Goal: Task Accomplishment & Management: Manage account settings

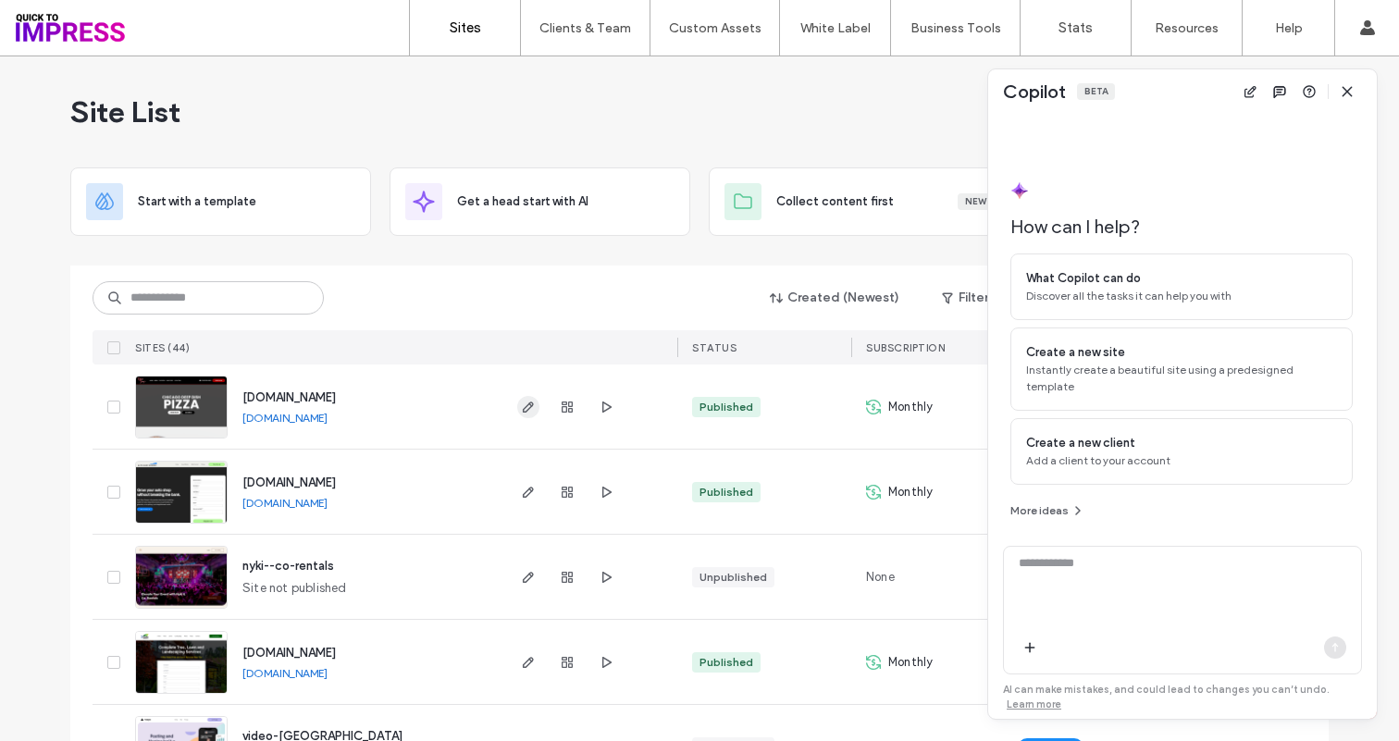
click at [527, 409] on icon "button" at bounding box center [528, 407] width 15 height 15
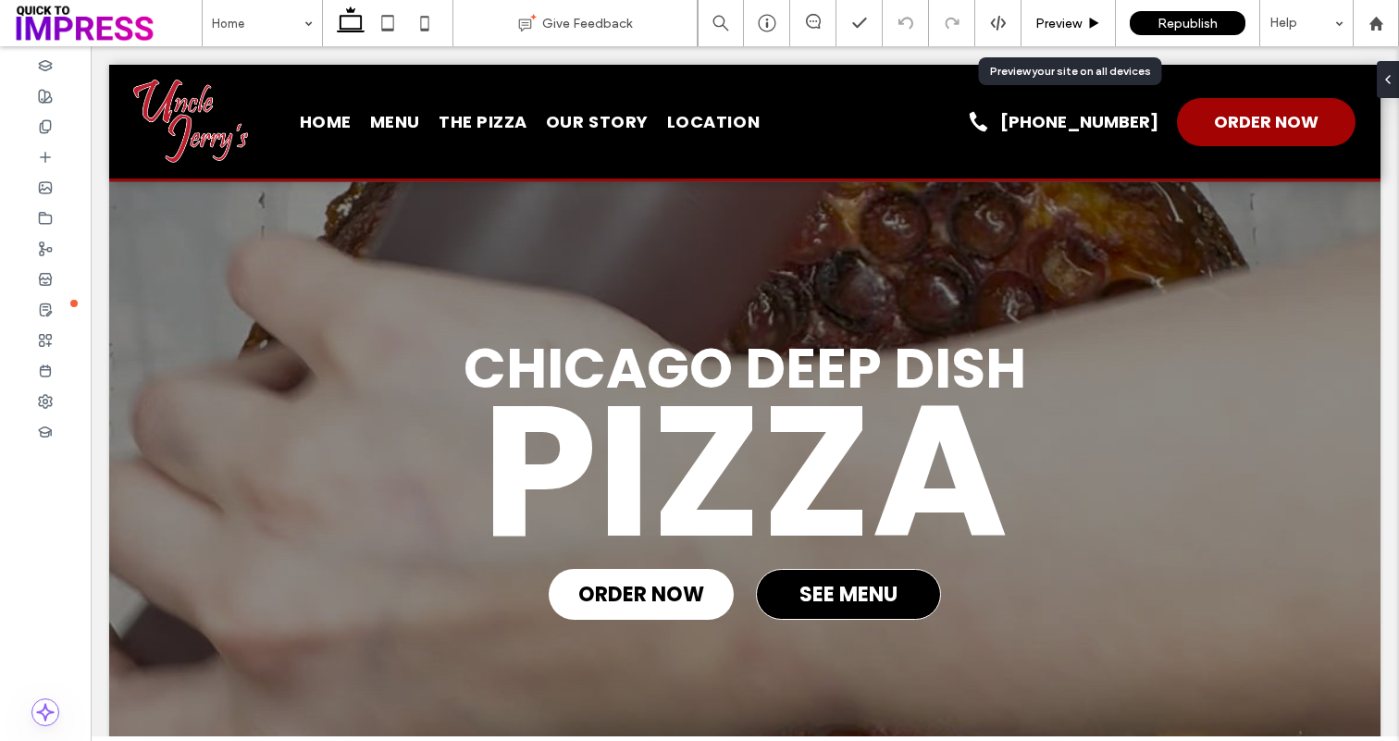
click at [1083, 26] on div "Preview" at bounding box center [1068, 24] width 93 height 16
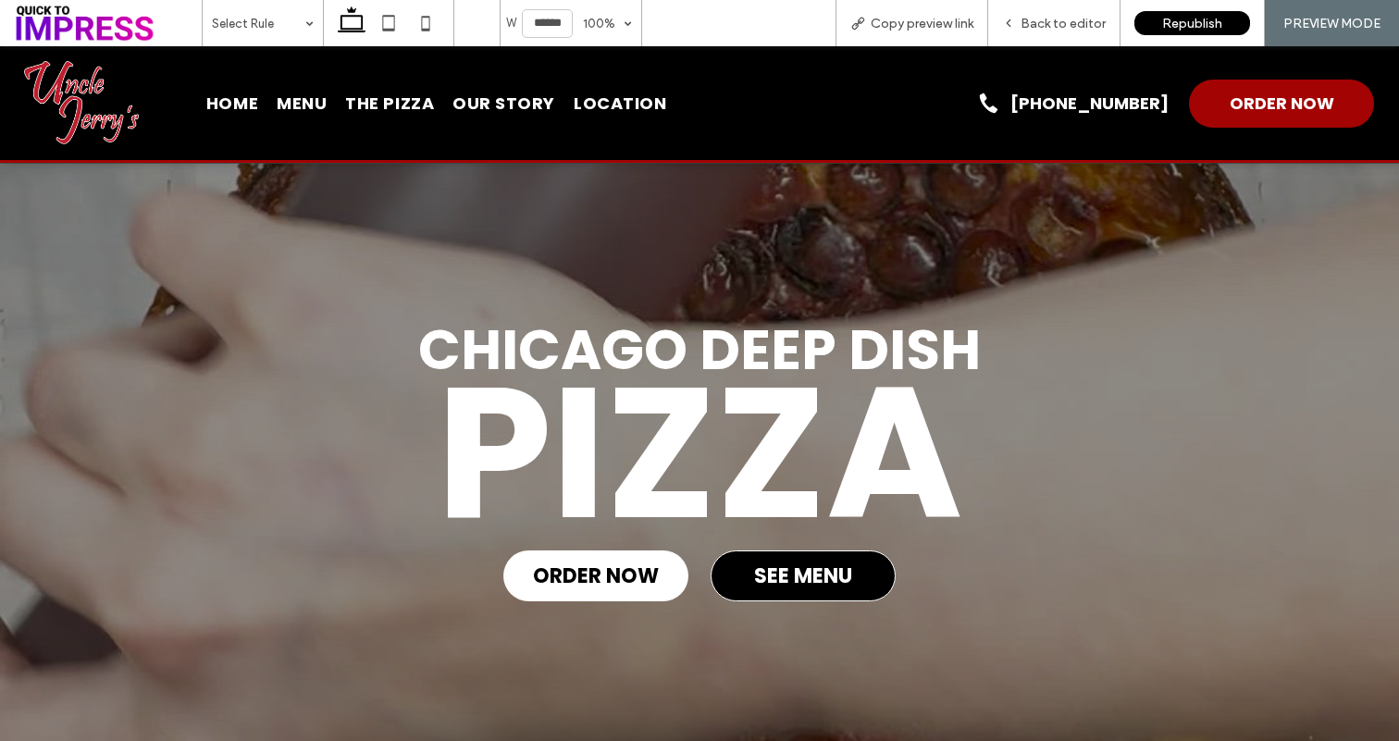
click at [589, 104] on span "LOCATION" at bounding box center [620, 103] width 93 height 25
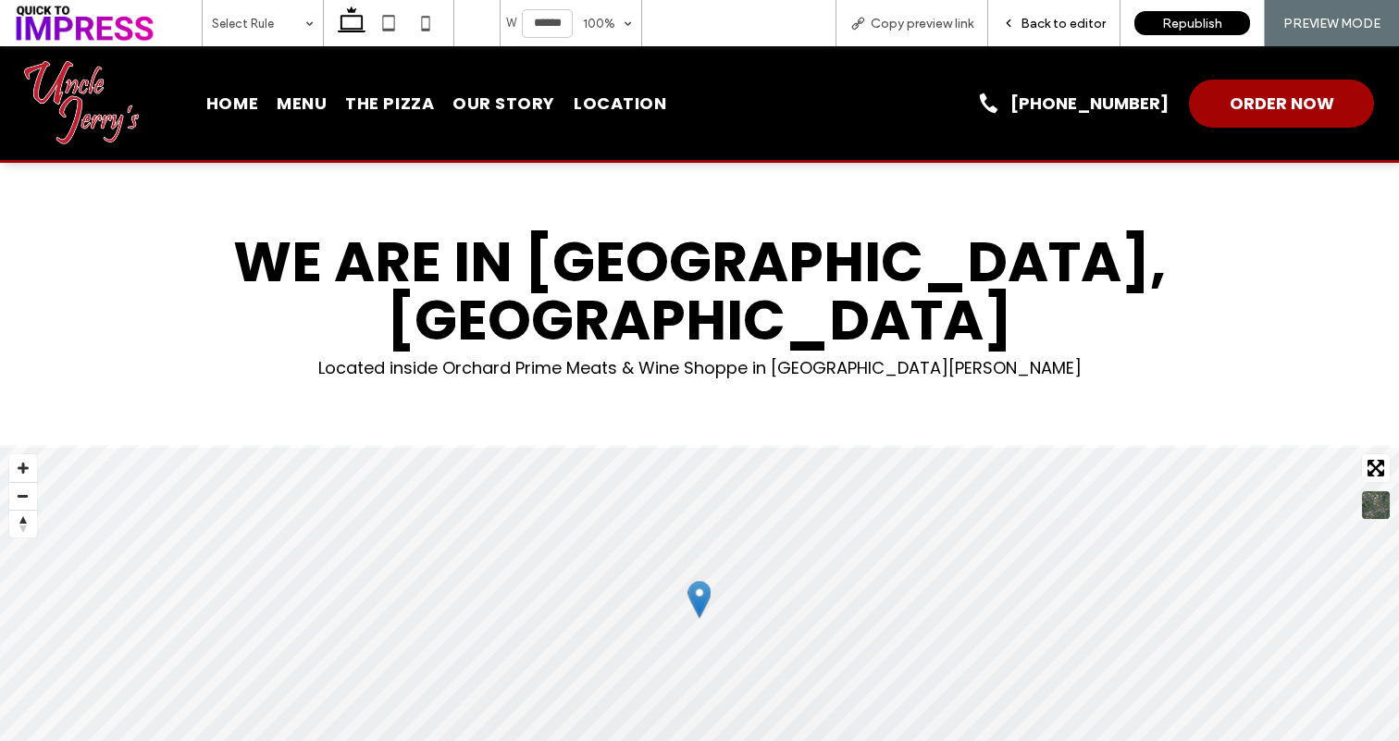
click at [1011, 35] on div "Back to editor" at bounding box center [1054, 23] width 132 height 46
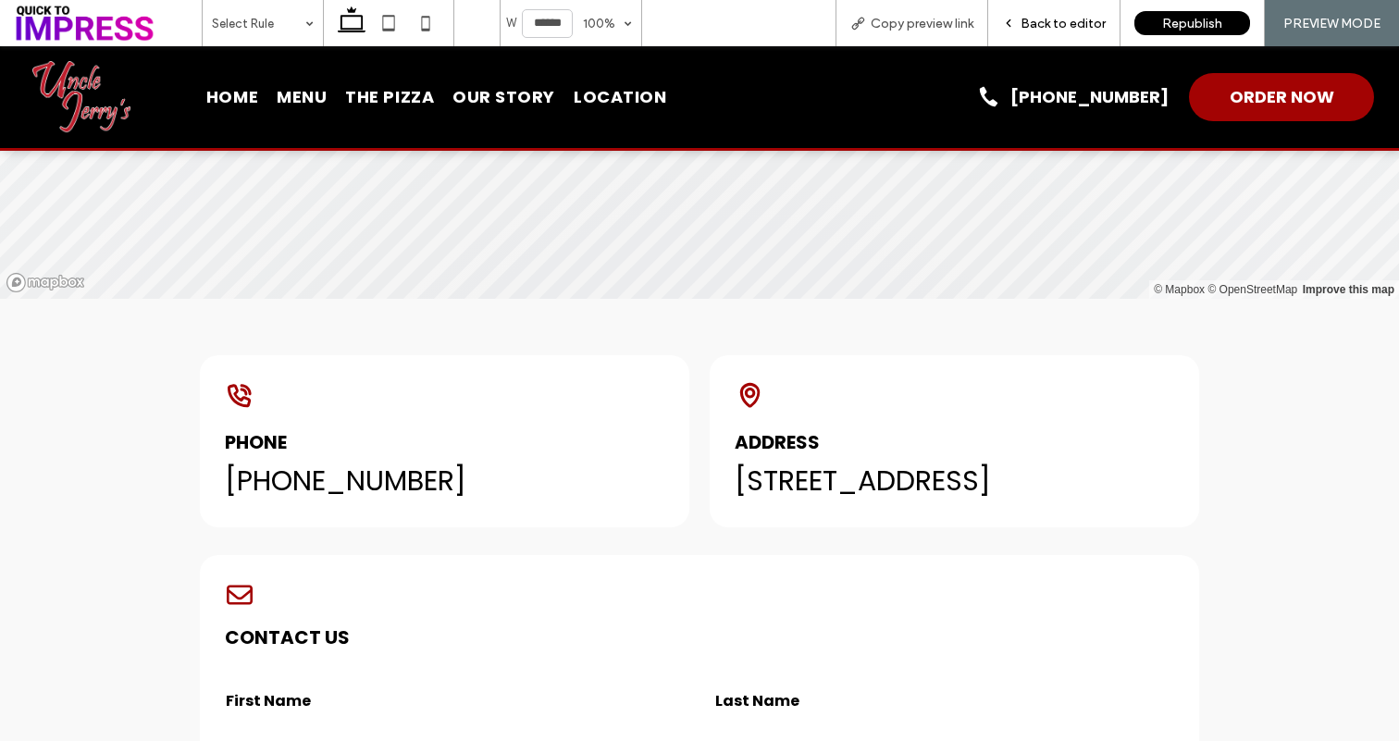
click at [1027, 19] on span "Back to editor" at bounding box center [1063, 24] width 85 height 16
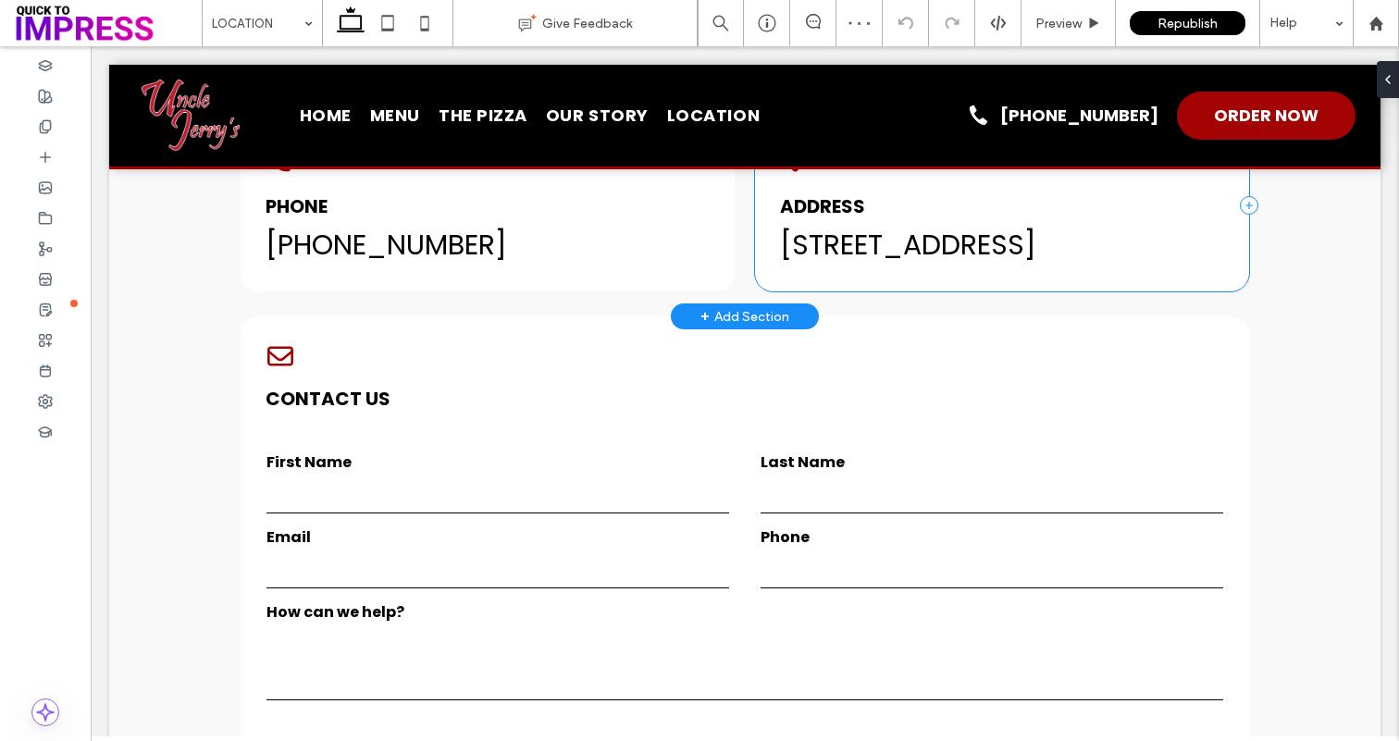
scroll to position [804, 0]
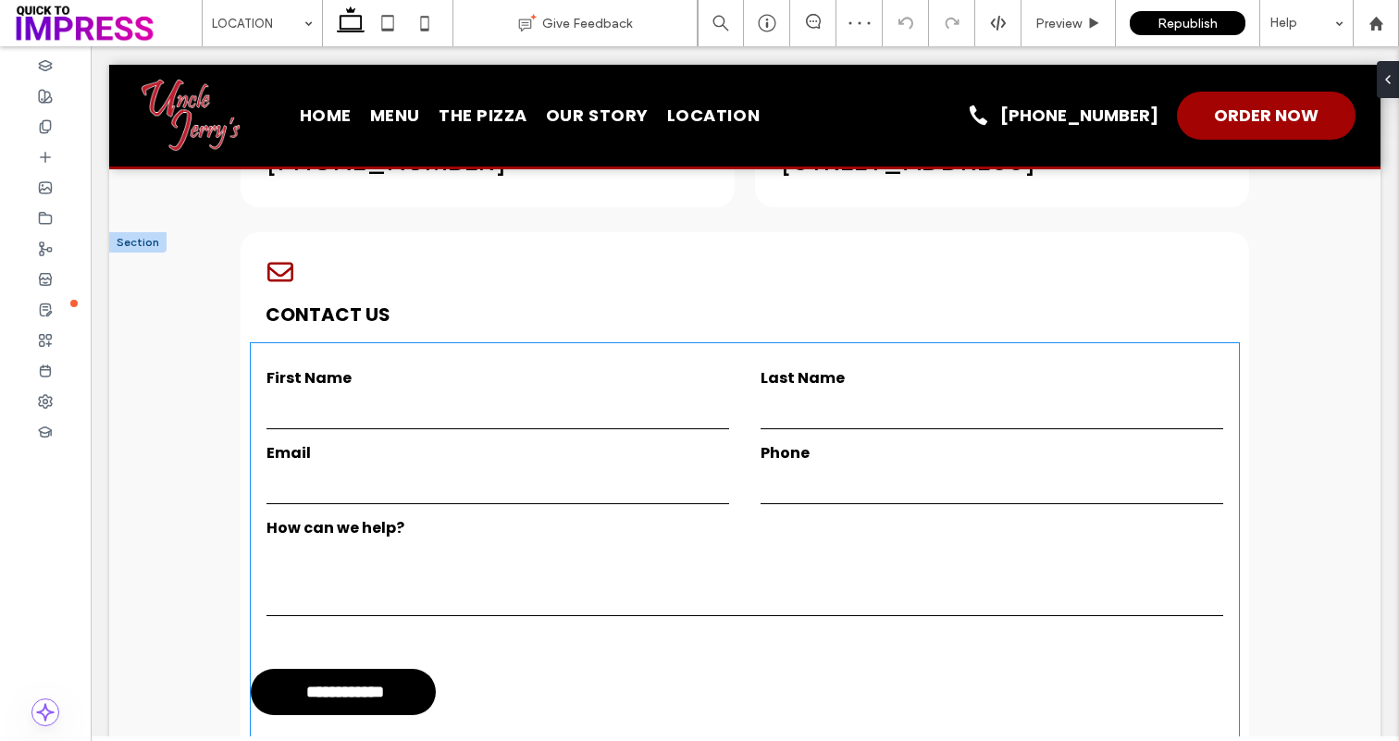
click at [846, 392] on input "text" at bounding box center [992, 410] width 463 height 37
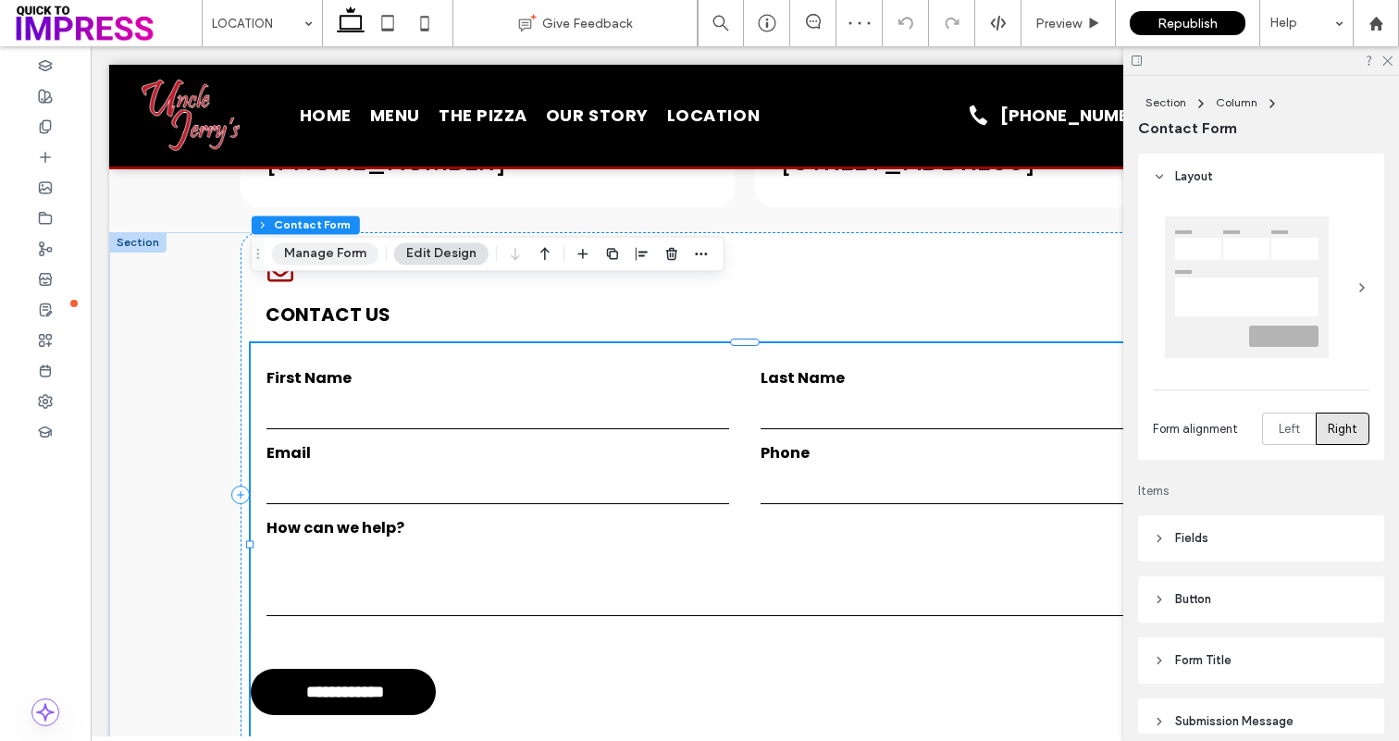
click at [344, 254] on button "Manage Form" at bounding box center [325, 253] width 106 height 22
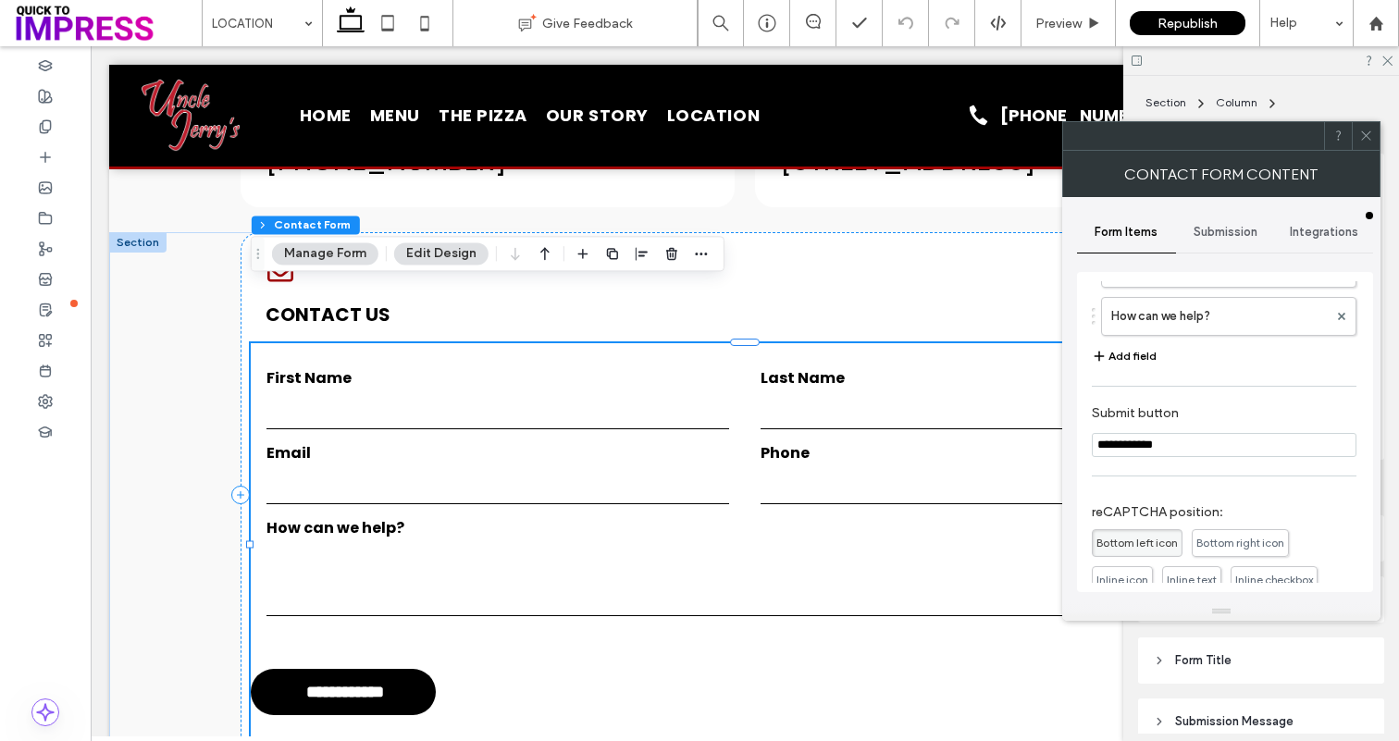
scroll to position [424, 0]
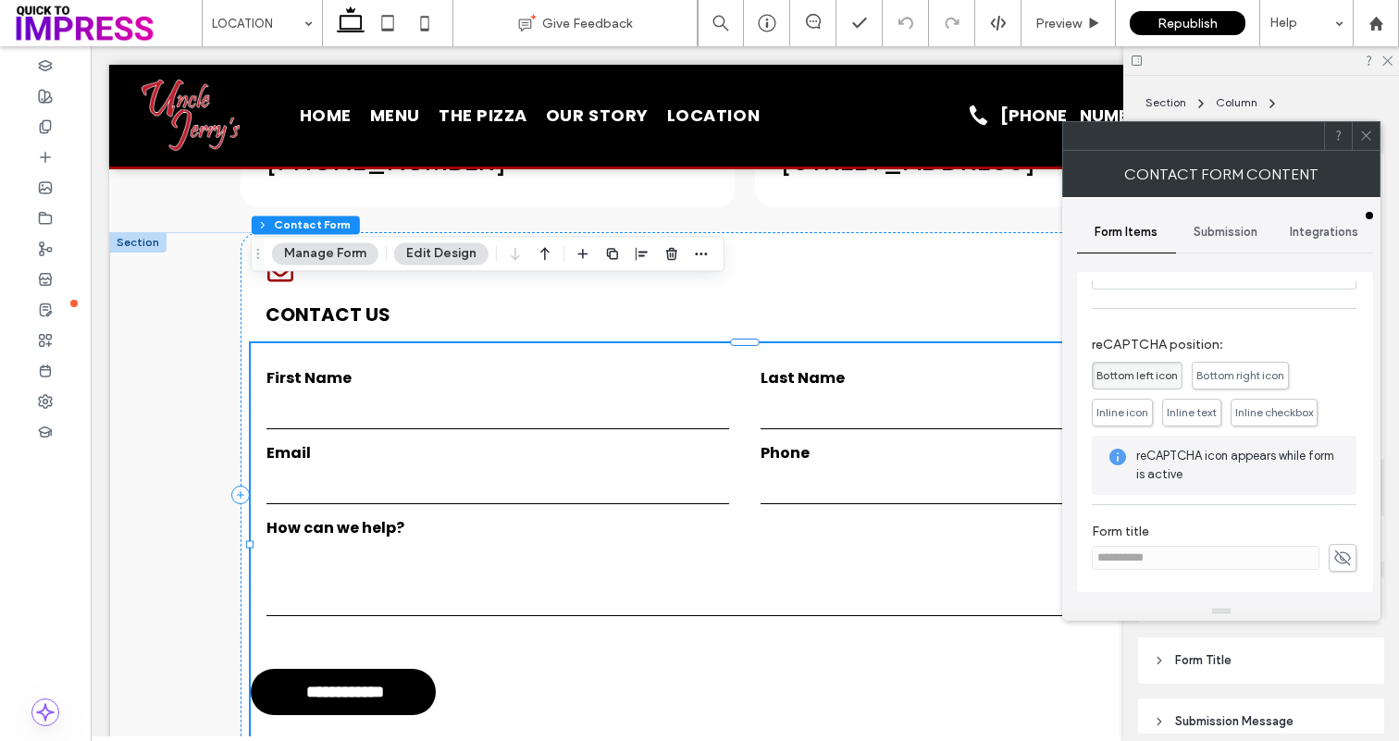
click at [1200, 234] on span "Submission" at bounding box center [1226, 232] width 64 height 15
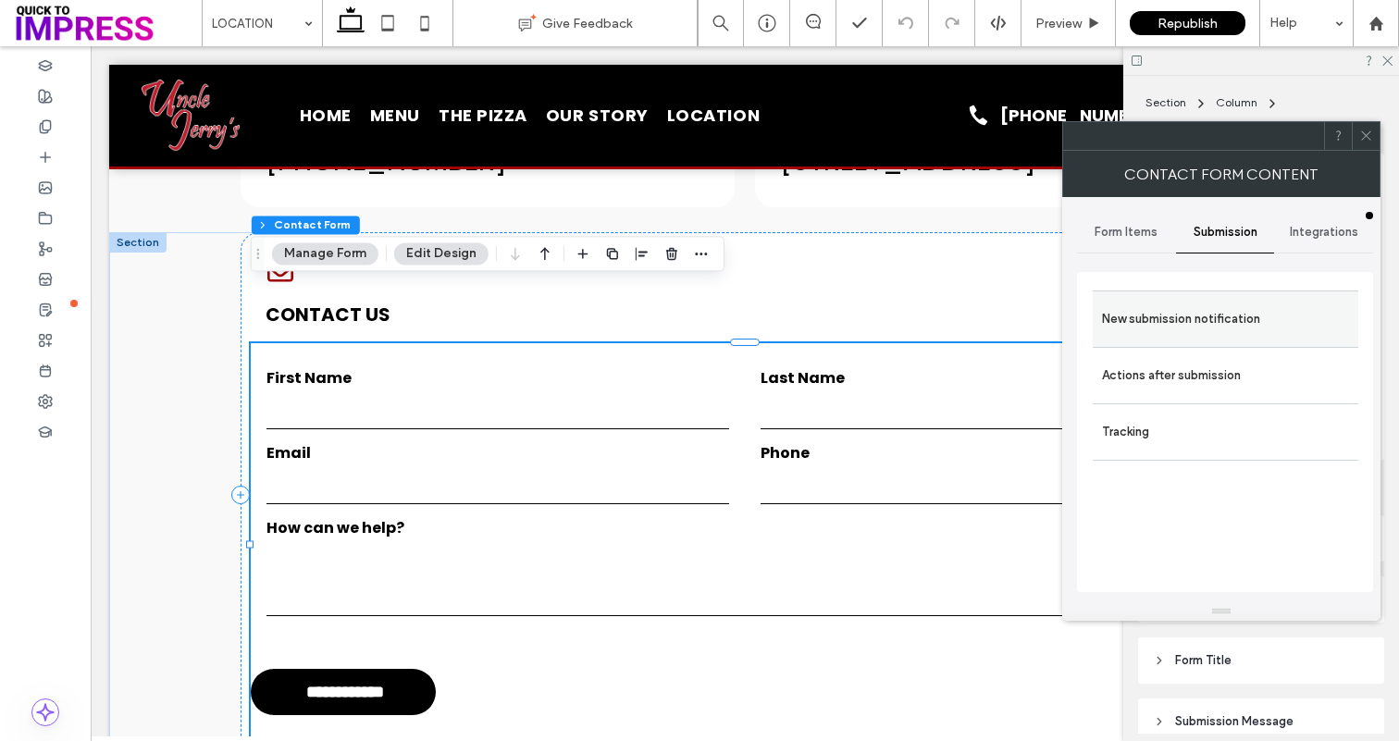
click at [1173, 329] on label "New submission notification" at bounding box center [1225, 319] width 247 height 37
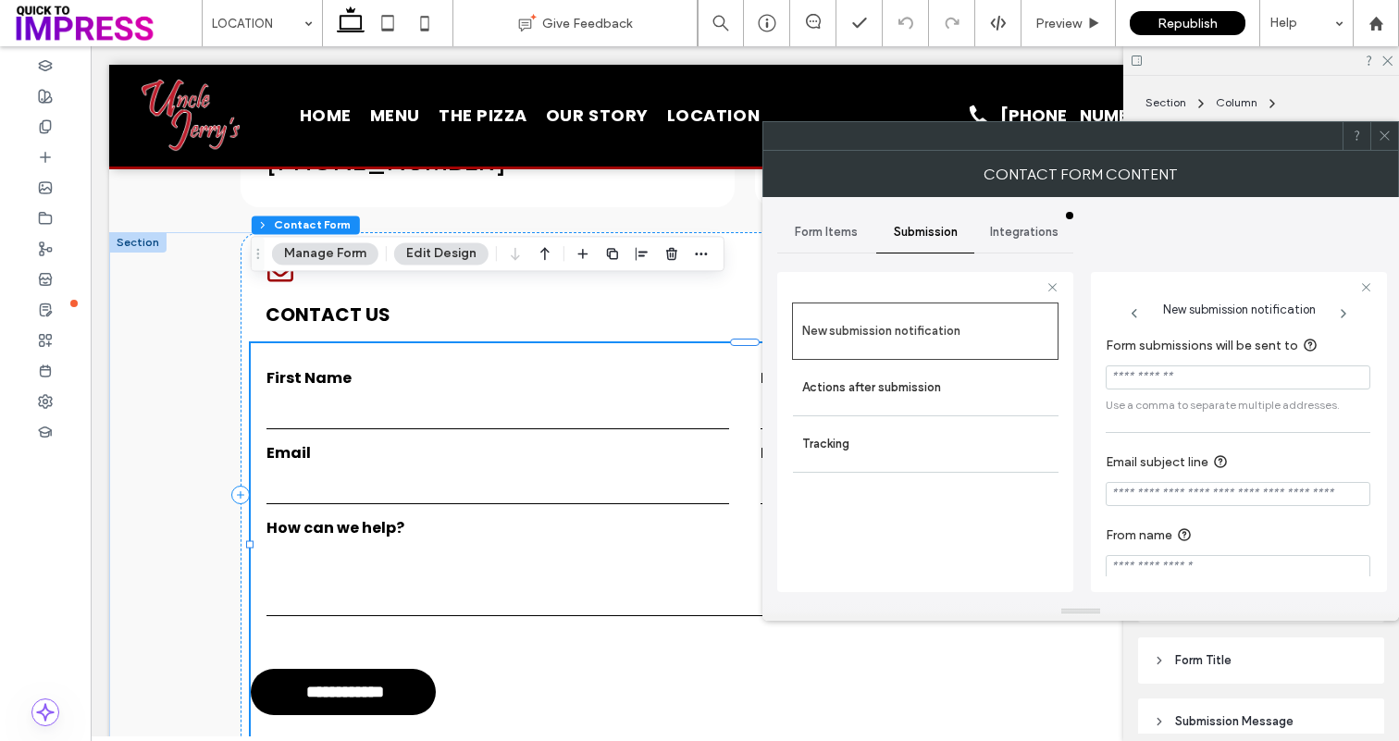
click at [1169, 374] on input "Form submissions will be sent to" at bounding box center [1238, 378] width 265 height 24
paste input "**********"
type input "**********"
click at [1287, 496] on input "Email subject line" at bounding box center [1238, 494] width 265 height 24
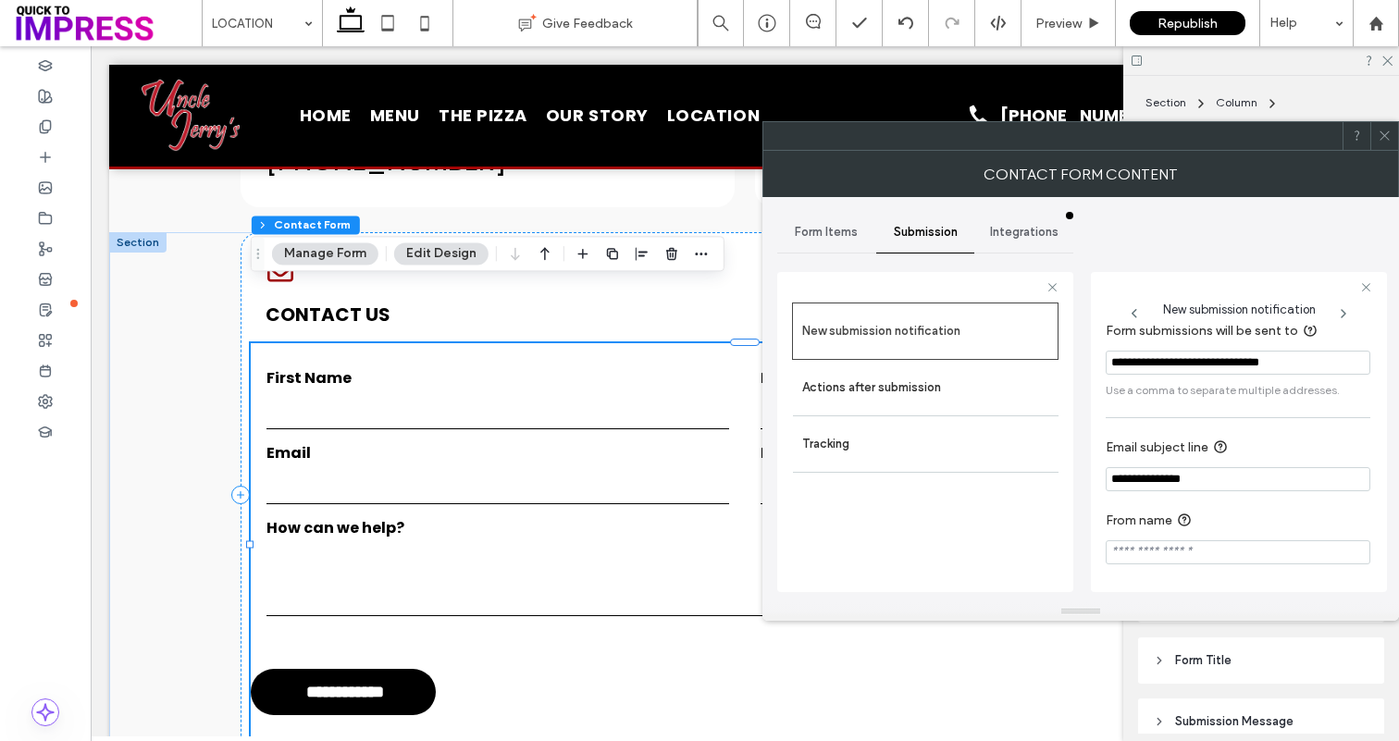
type input "**********"
click at [1254, 562] on input "From name" at bounding box center [1238, 552] width 265 height 24
paste input "**********"
drag, startPoint x: 1142, startPoint y: 554, endPoint x: 1084, endPoint y: 557, distance: 58.4
click at [1084, 557] on div "**********" at bounding box center [1080, 399] width 607 height 405
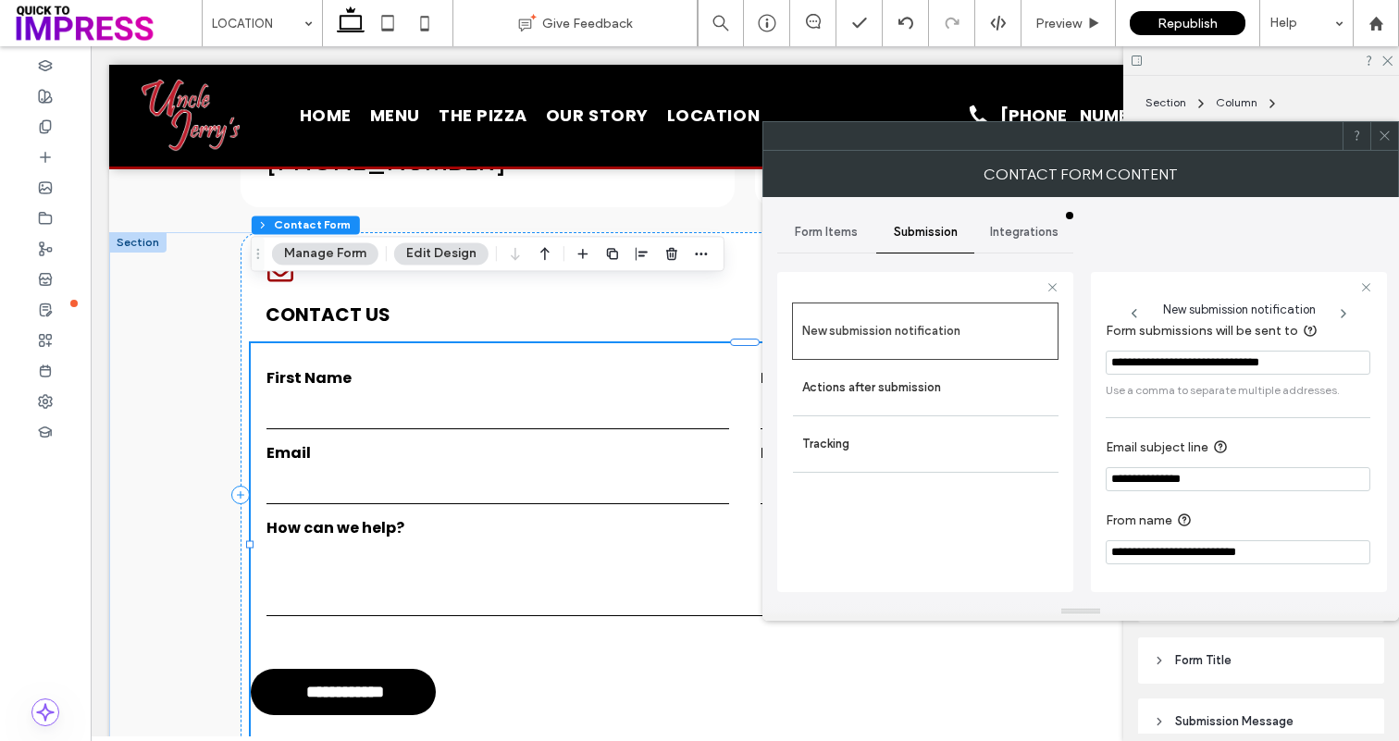
scroll to position [0, 0]
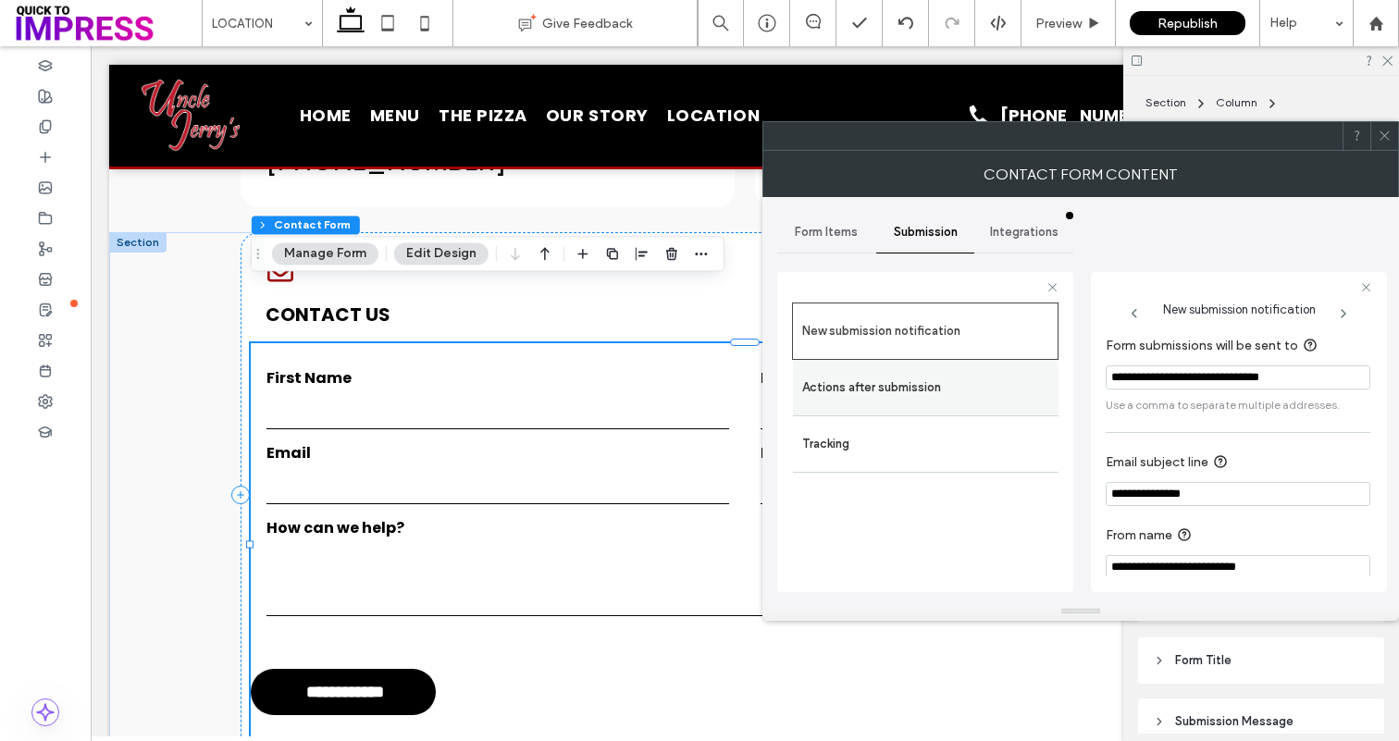
type input "**********"
click at [932, 382] on label "Actions after submission" at bounding box center [925, 387] width 247 height 37
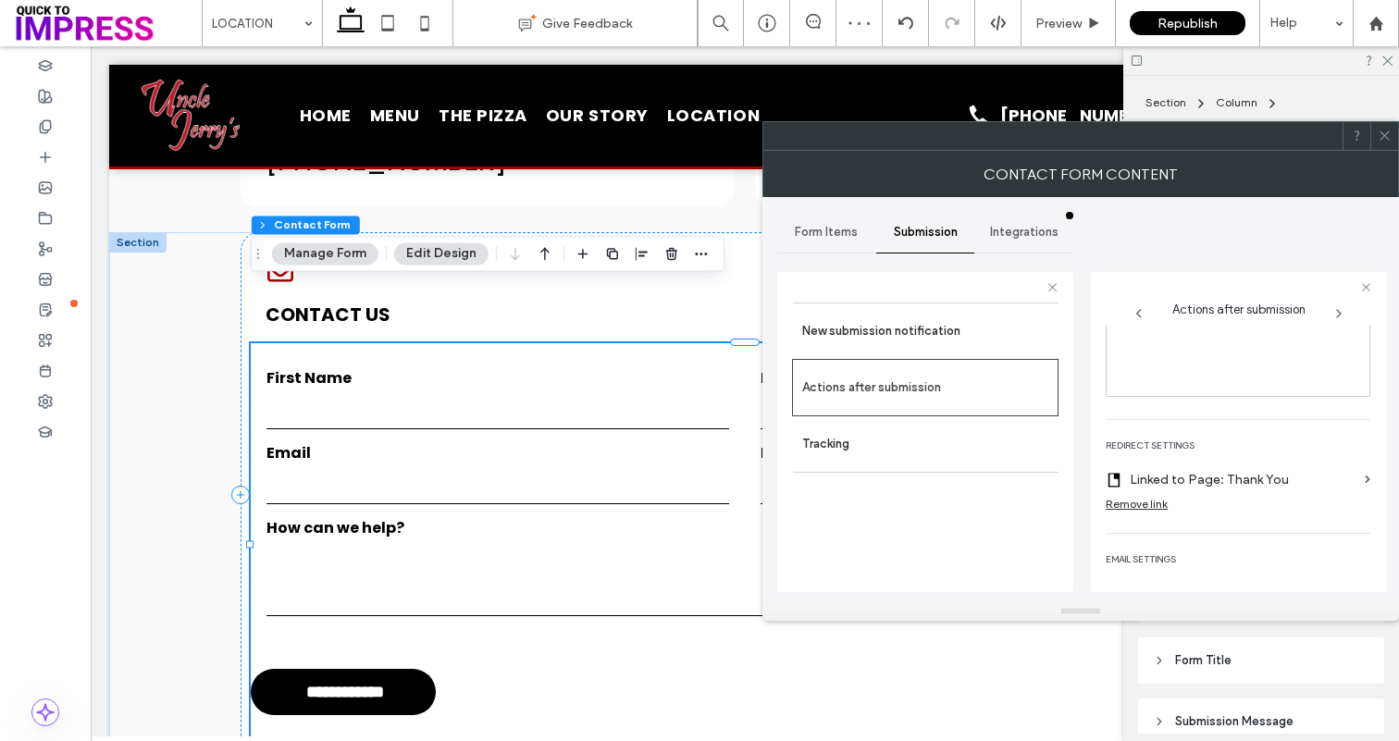
scroll to position [342, 0]
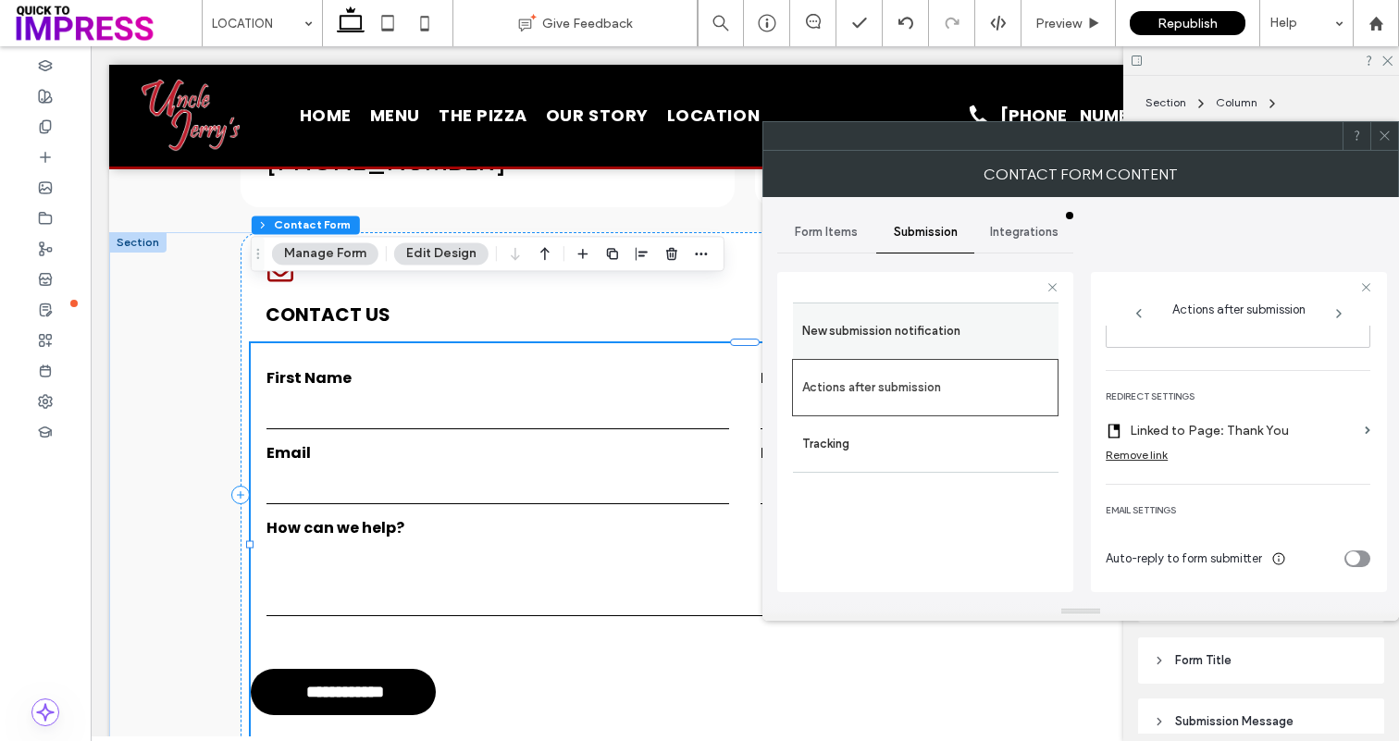
click at [939, 341] on label "New submission notification" at bounding box center [925, 331] width 247 height 37
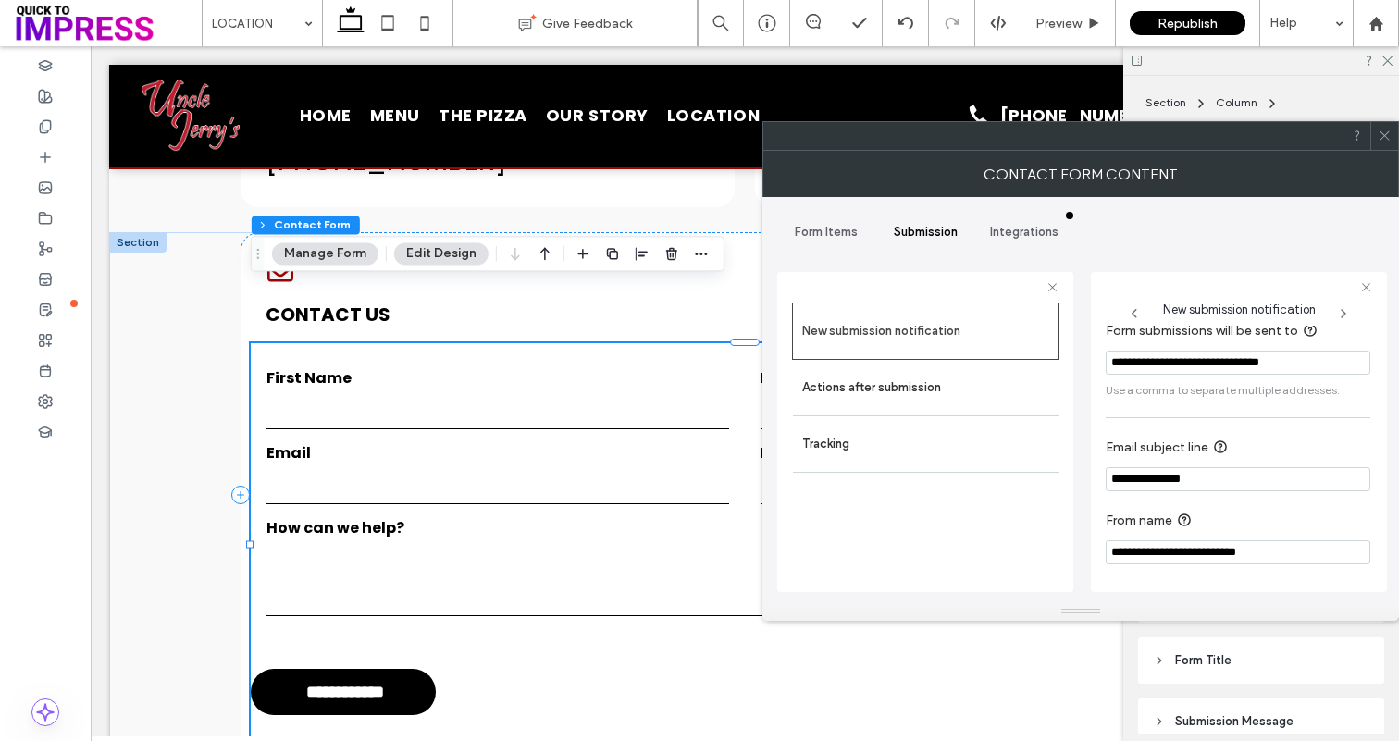
scroll to position [0, 0]
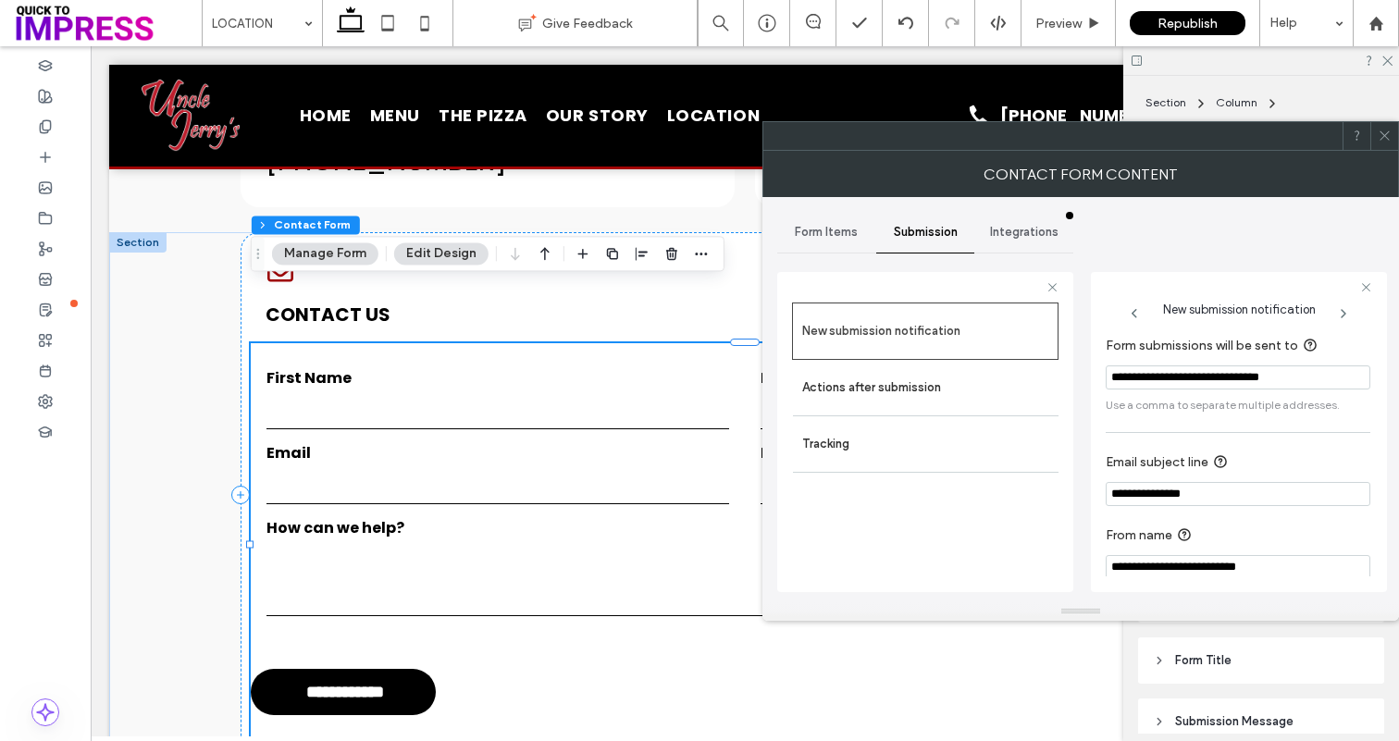
click at [1384, 132] on icon at bounding box center [1385, 136] width 14 height 14
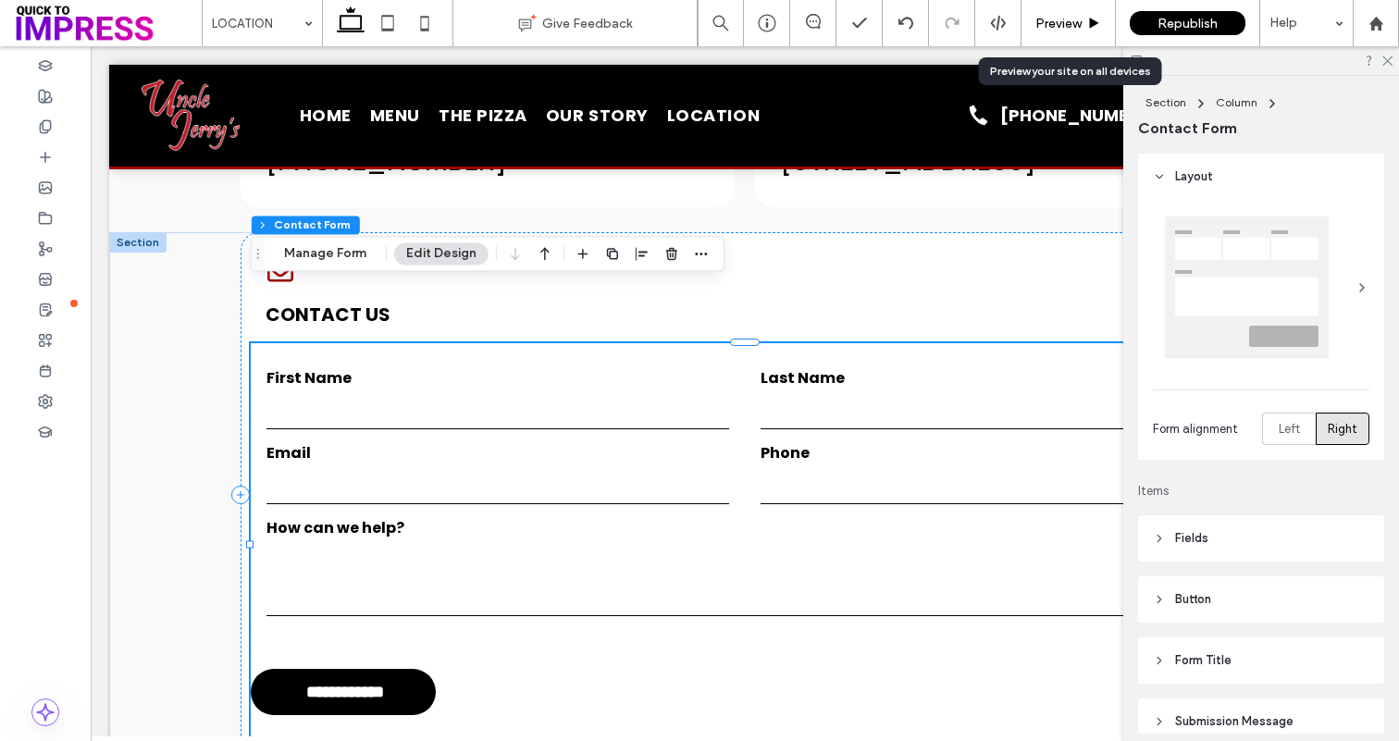
click at [1053, 17] on span "Preview" at bounding box center [1059, 24] width 46 height 16
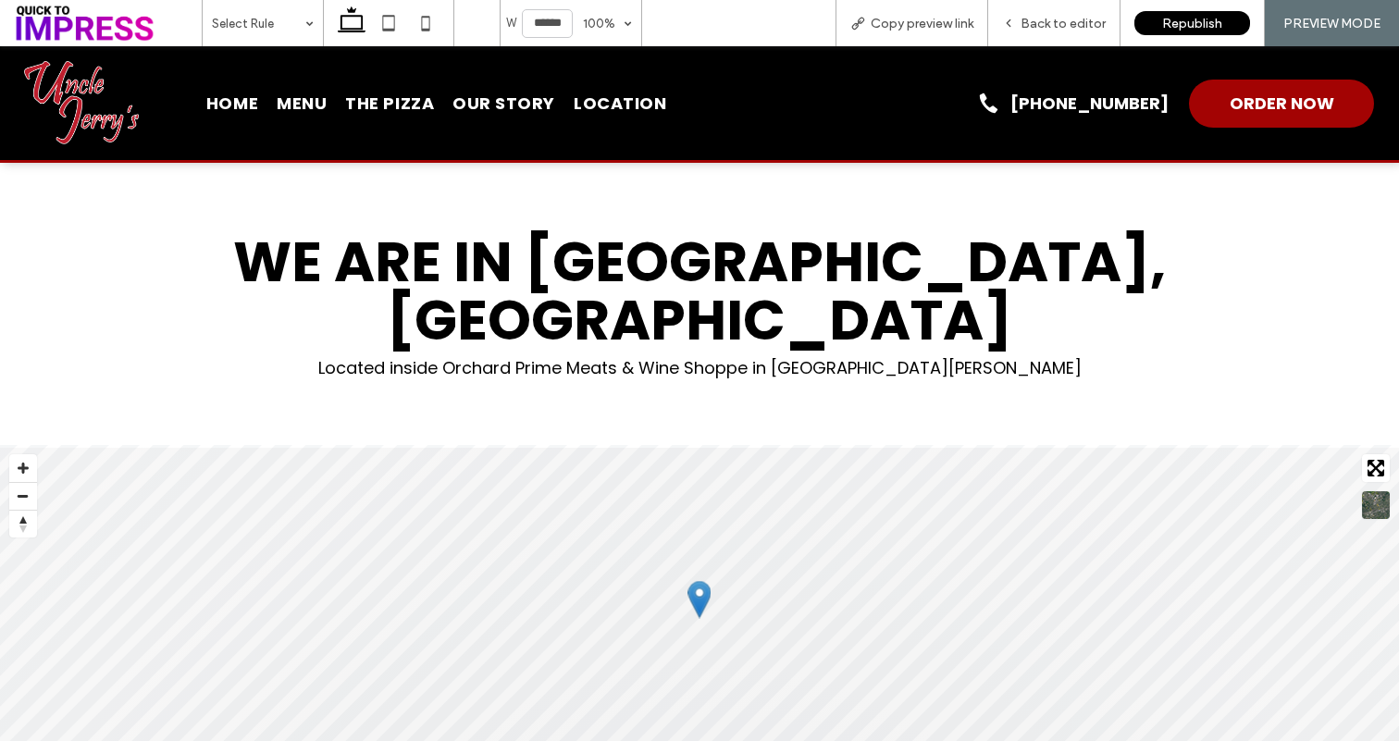
click at [238, 103] on span "Home" at bounding box center [232, 103] width 52 height 25
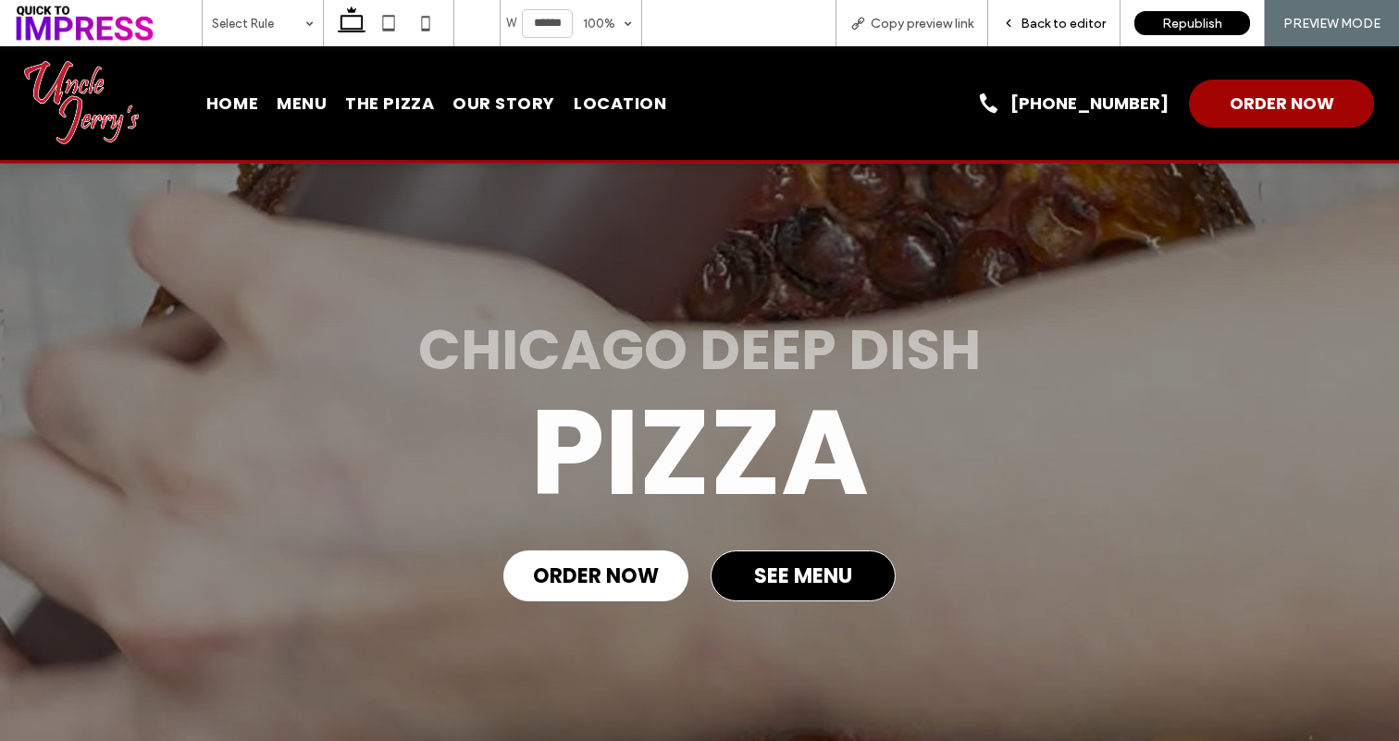
click at [1042, 28] on span "Back to editor" at bounding box center [1063, 24] width 85 height 16
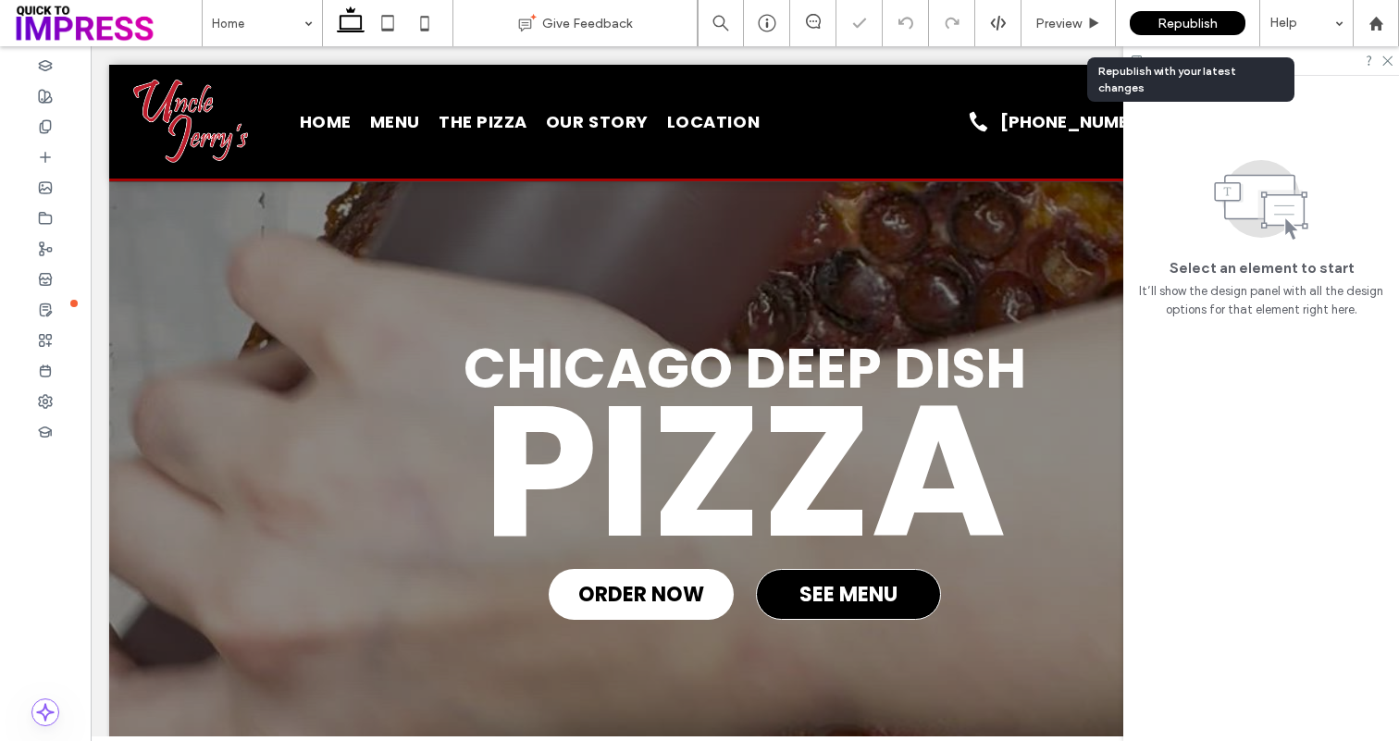
click at [1203, 18] on span "Republish" at bounding box center [1188, 24] width 60 height 16
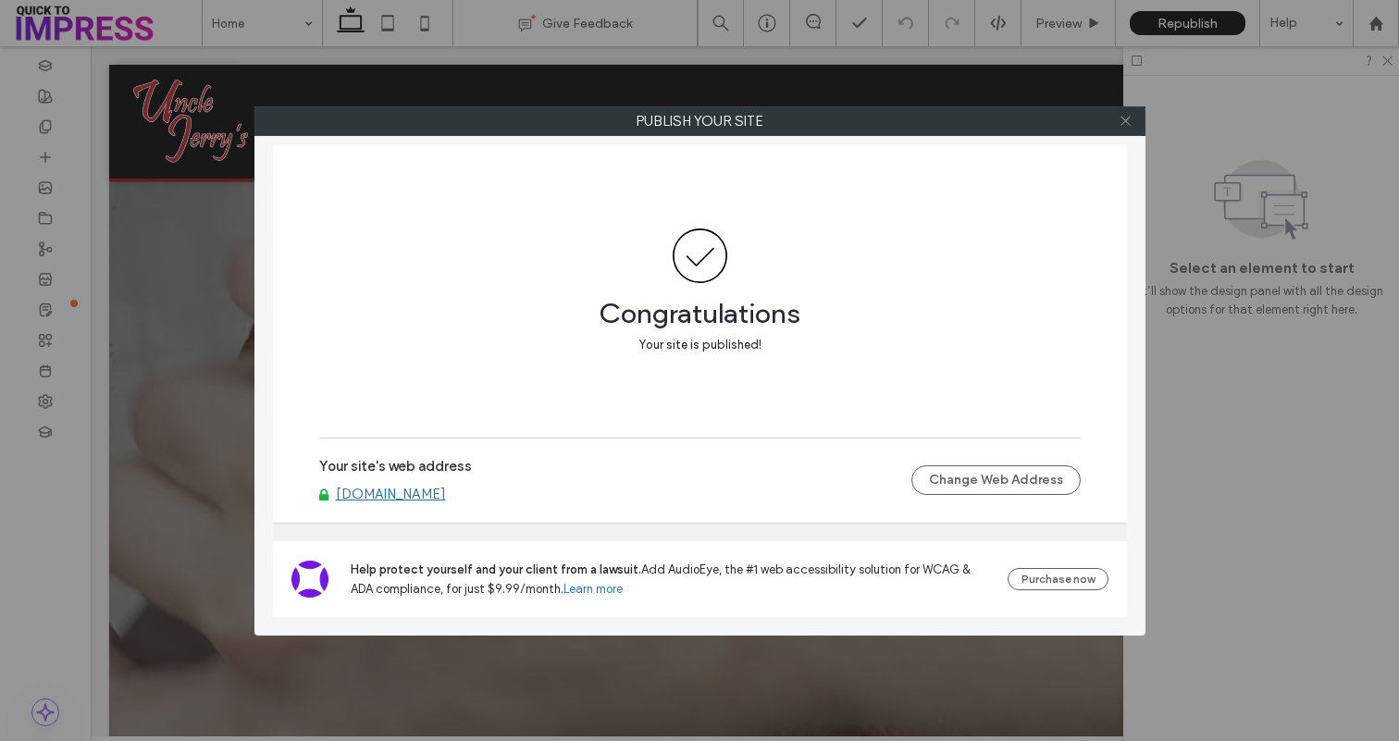
click at [1123, 127] on icon at bounding box center [1126, 121] width 14 height 14
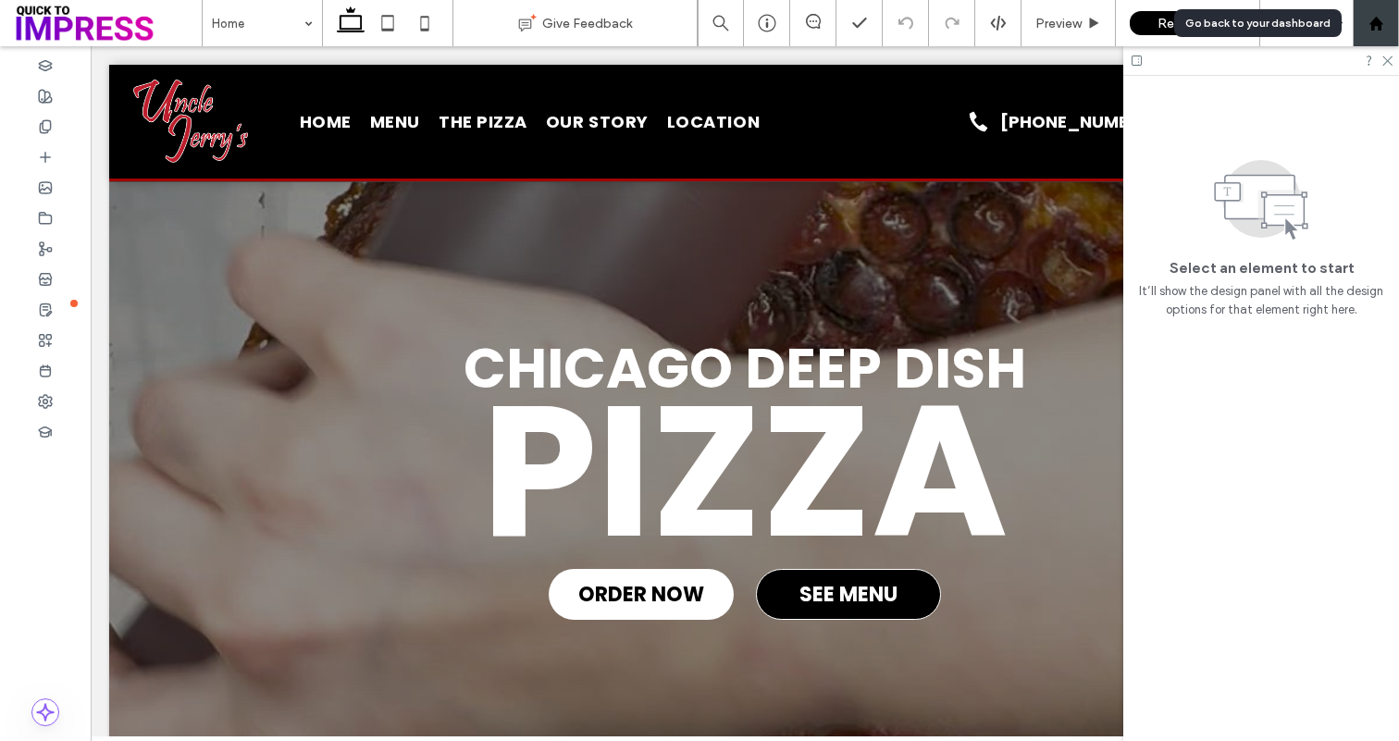
click at [1371, 31] on div at bounding box center [1376, 23] width 46 height 46
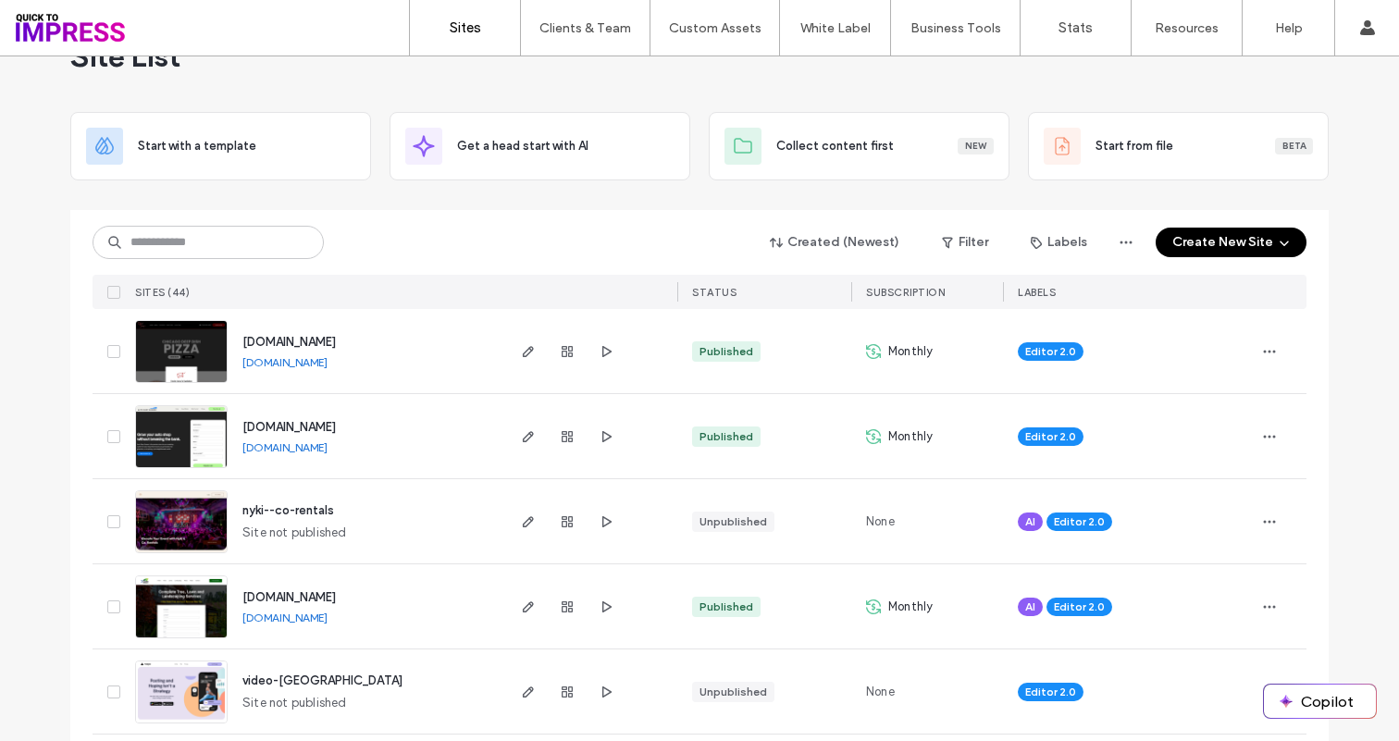
scroll to position [78, 0]
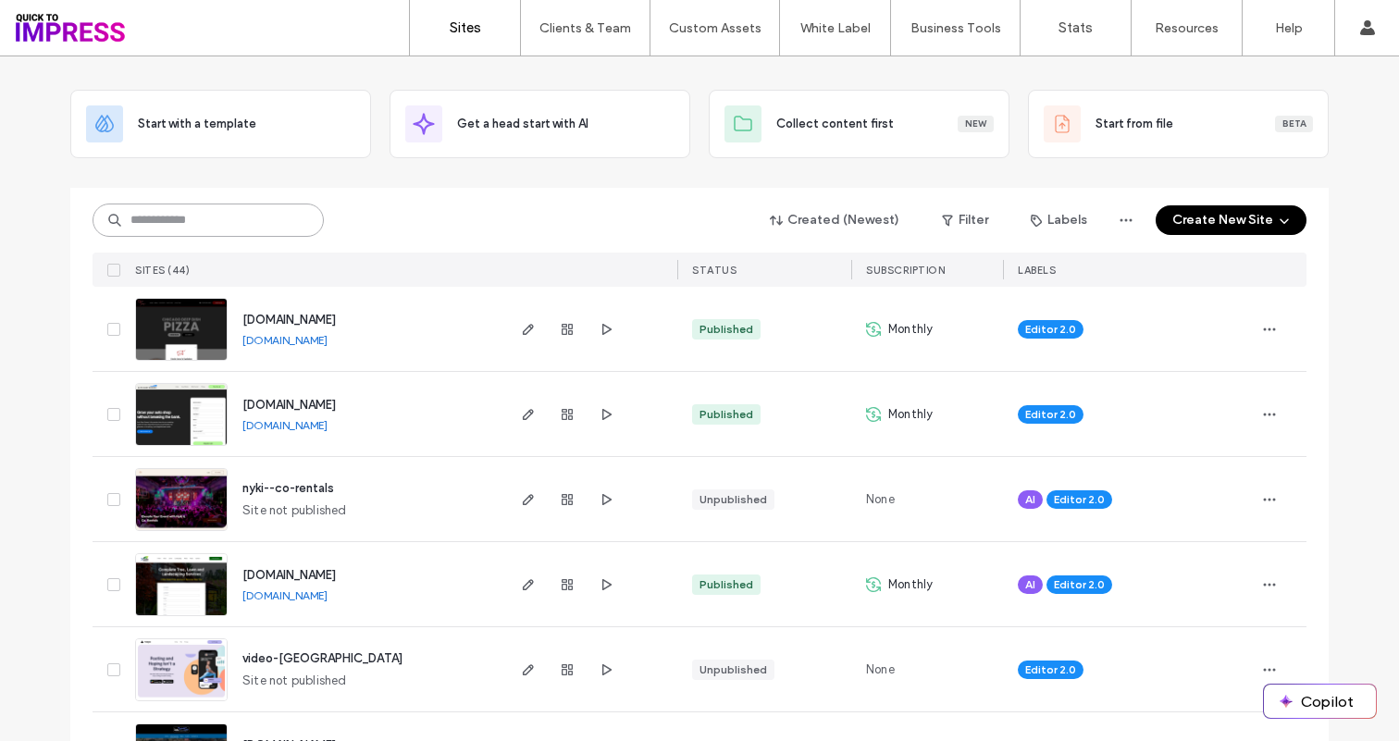
click at [247, 224] on input at bounding box center [208, 220] width 231 height 33
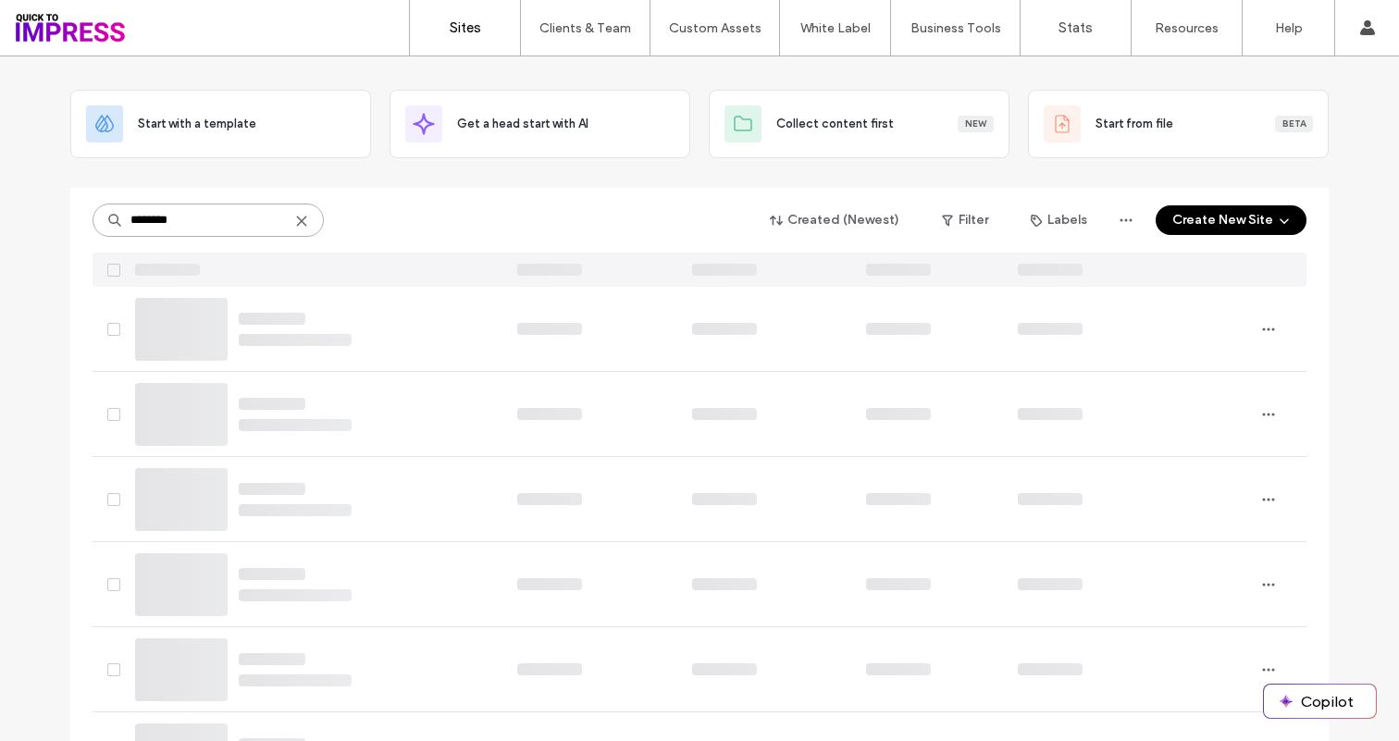
scroll to position [0, 0]
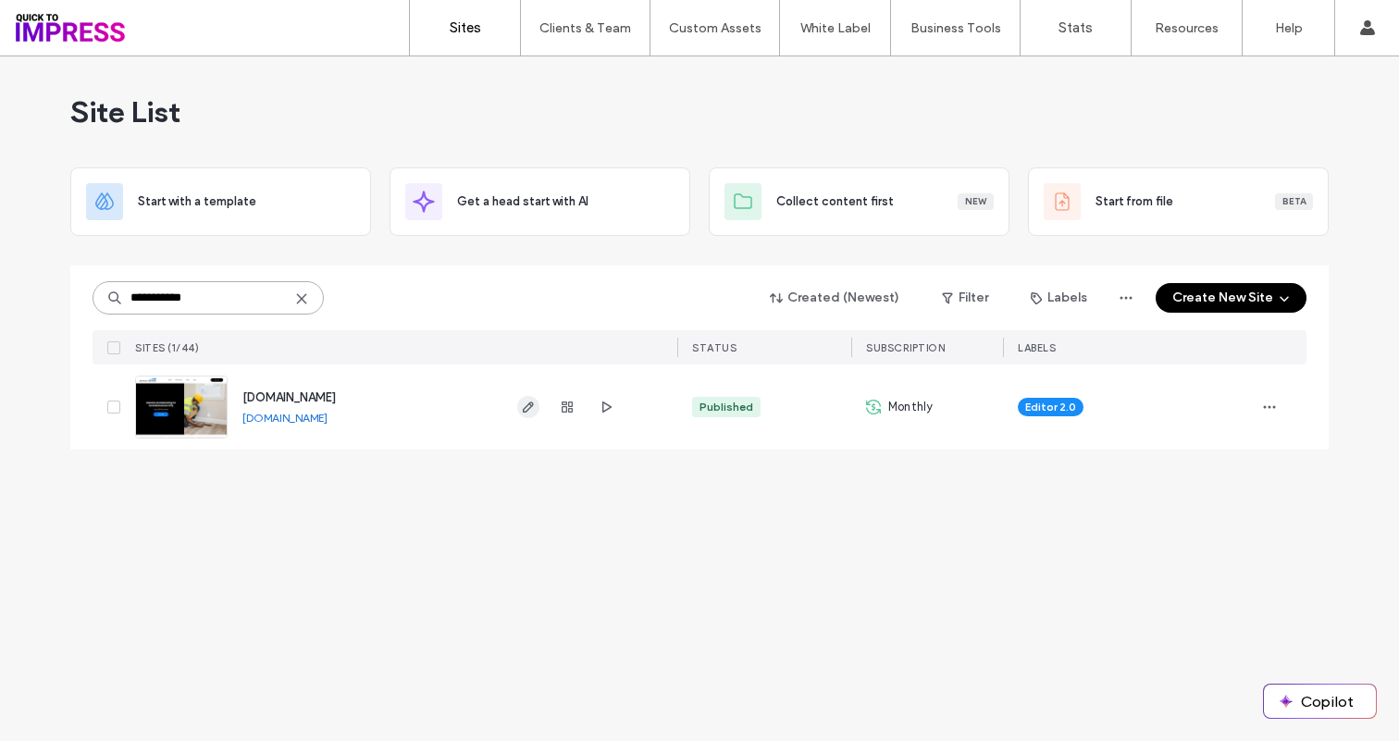
type input "**********"
click at [527, 412] on icon "button" at bounding box center [528, 407] width 15 height 15
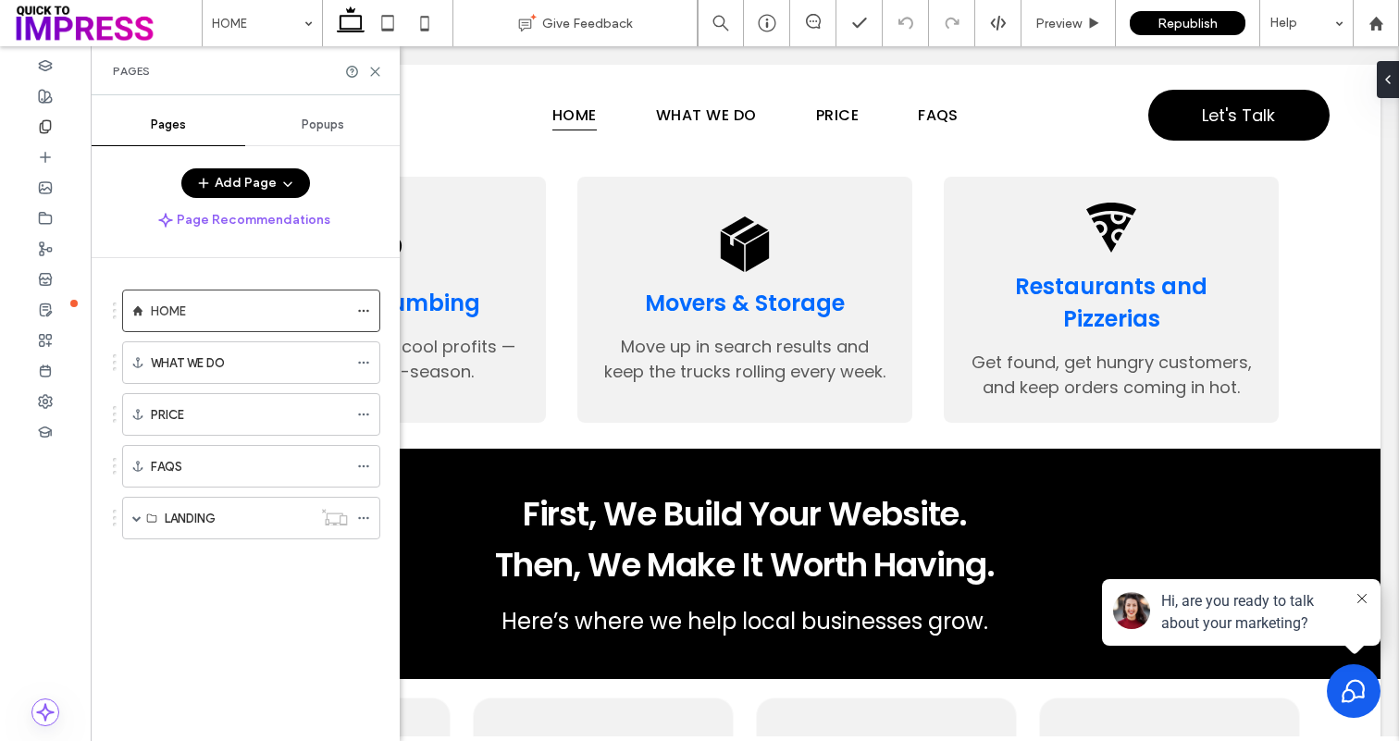
click at [290, 182] on icon "button" at bounding box center [287, 183] width 15 height 15
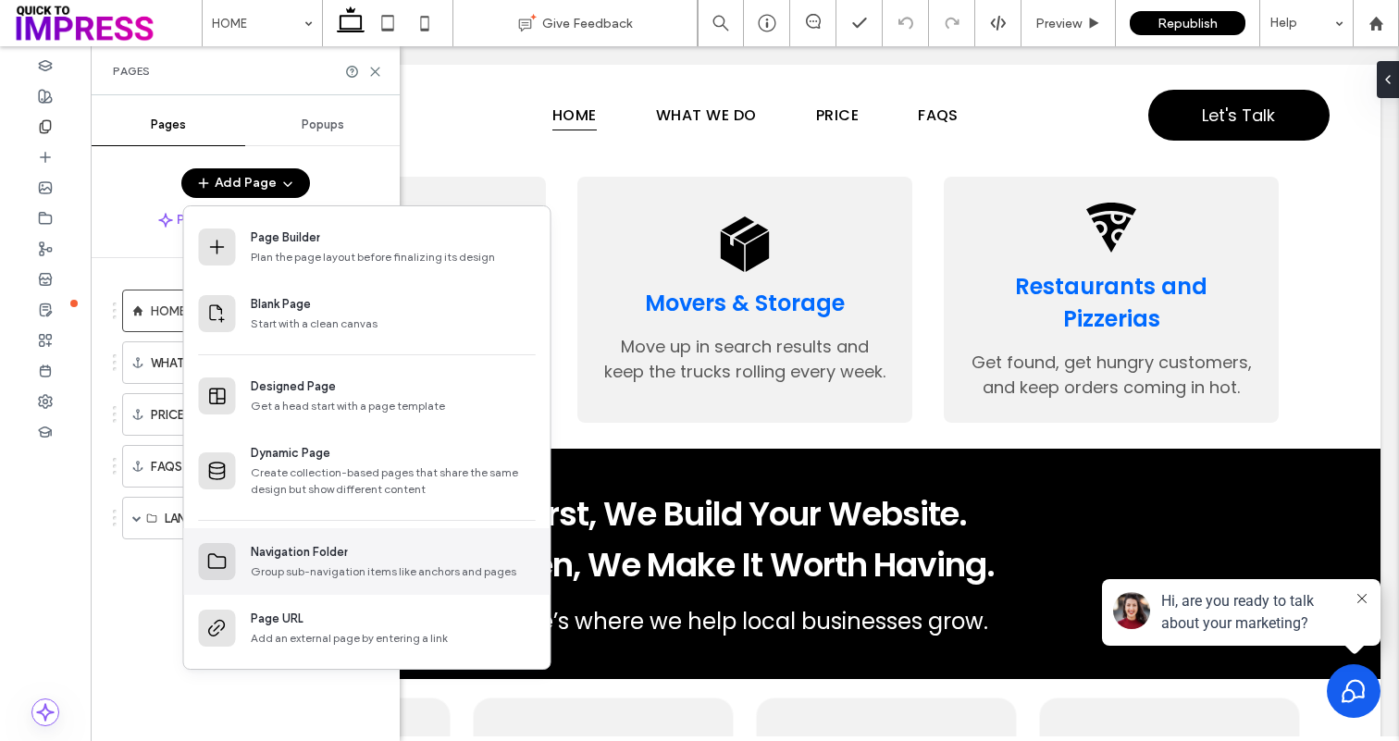
click at [309, 558] on div "Navigation Folder" at bounding box center [299, 552] width 97 height 19
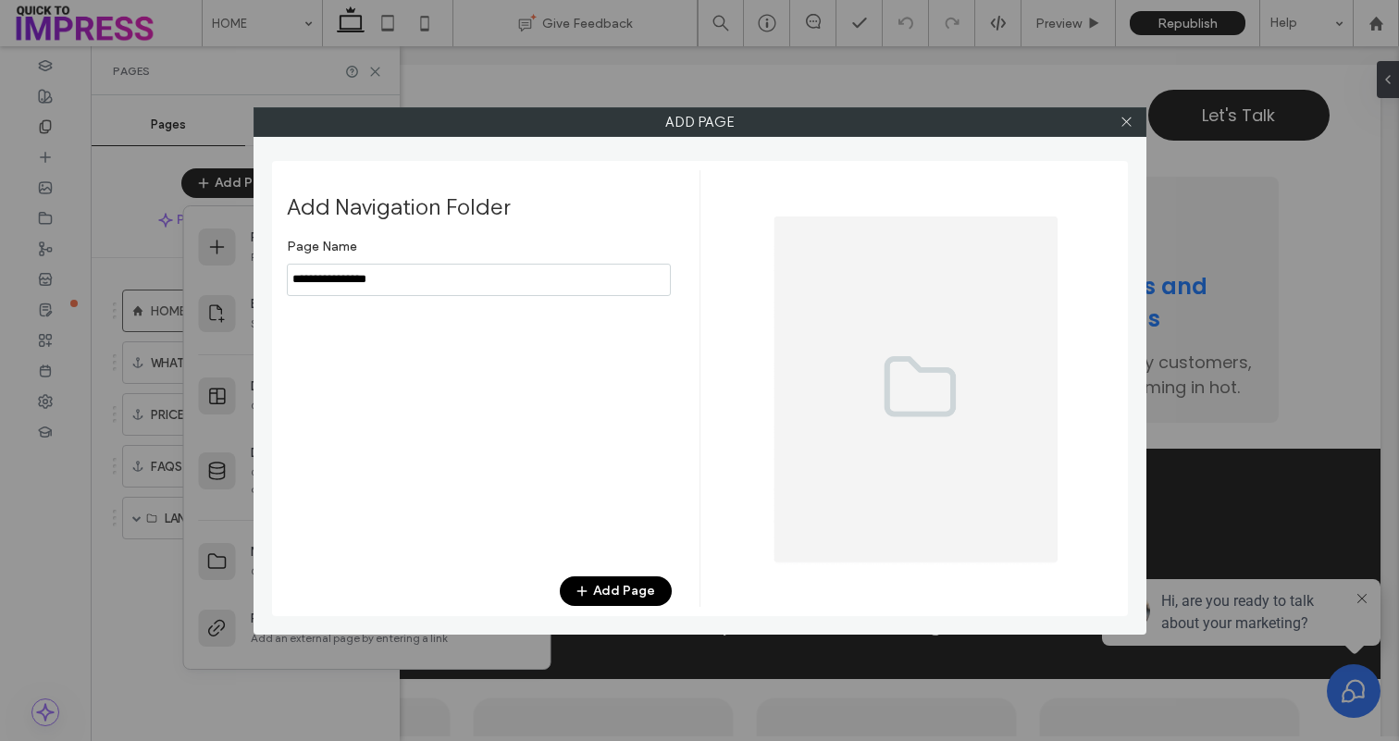
type input "**********"
click at [629, 596] on button "Add Page" at bounding box center [616, 592] width 112 height 30
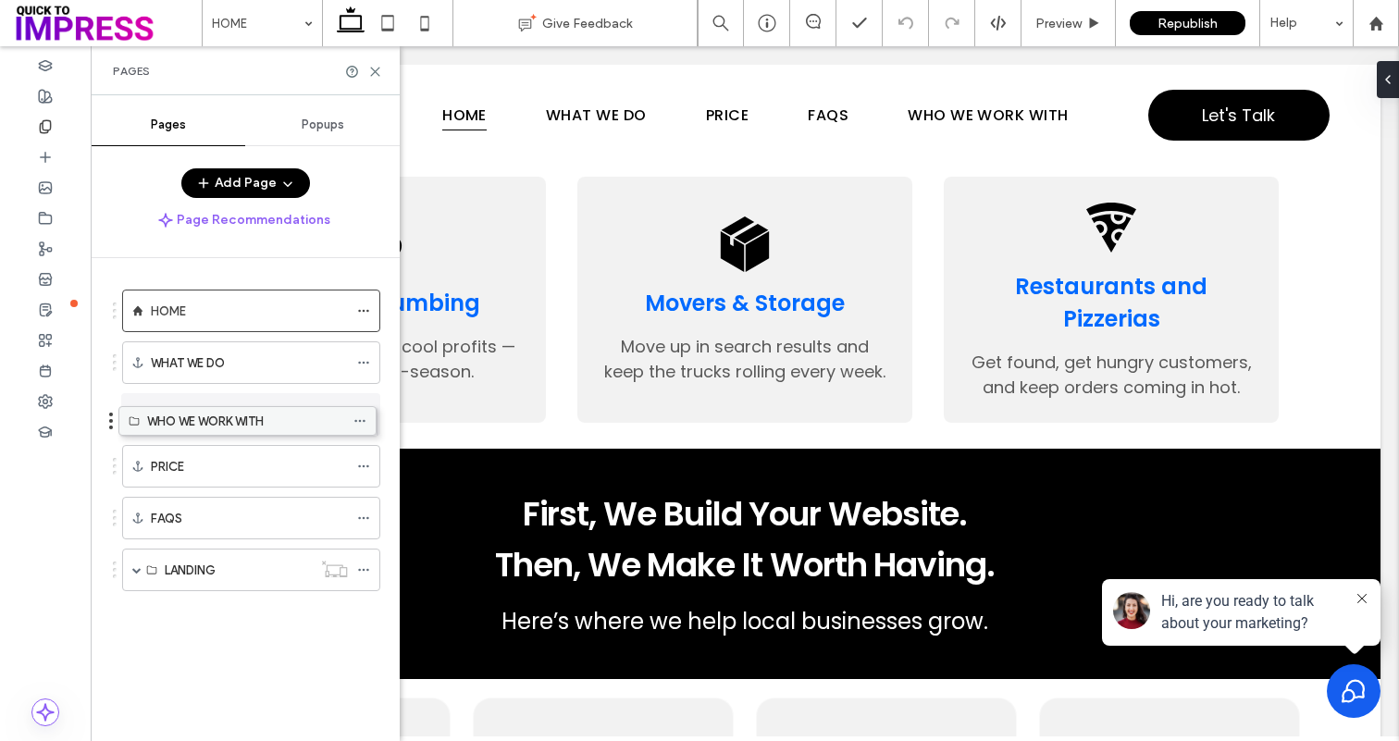
drag, startPoint x: 206, startPoint y: 561, endPoint x: 203, endPoint y: 418, distance: 142.6
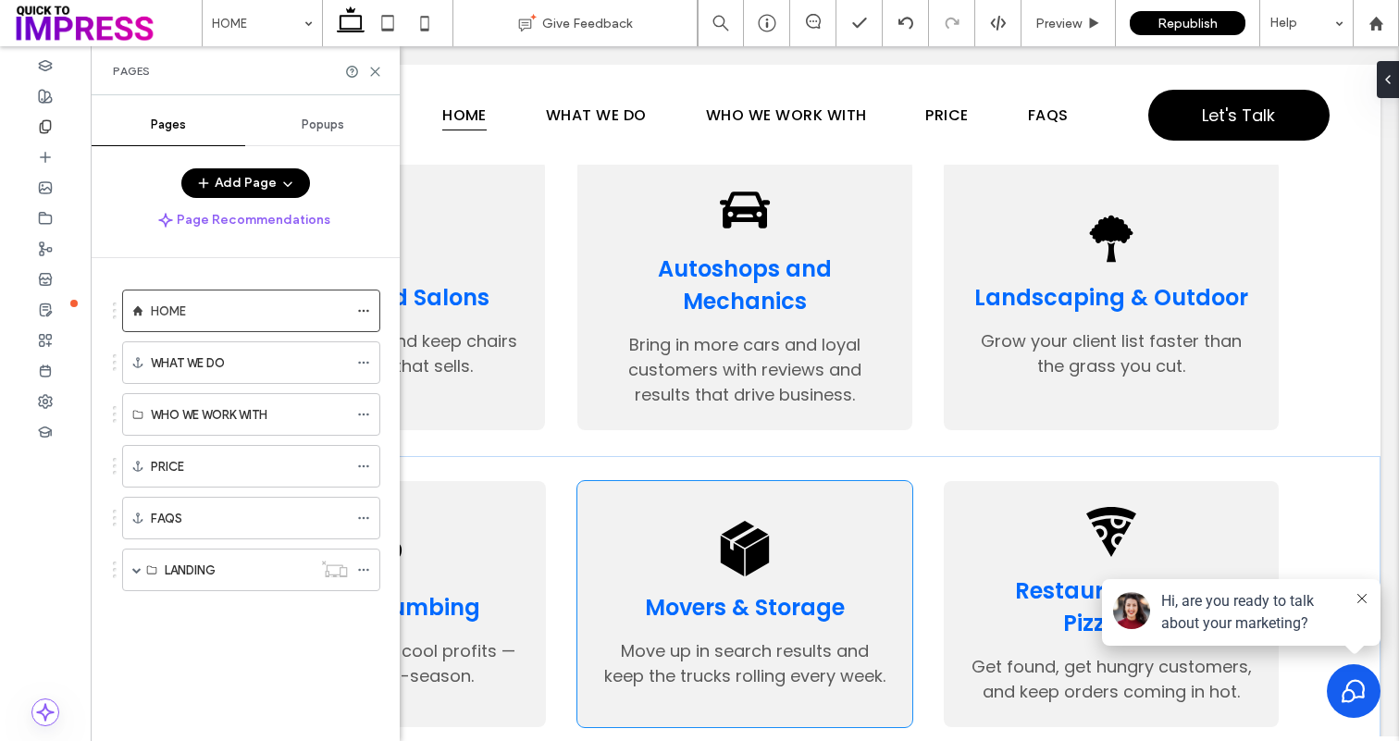
scroll to position [788, 0]
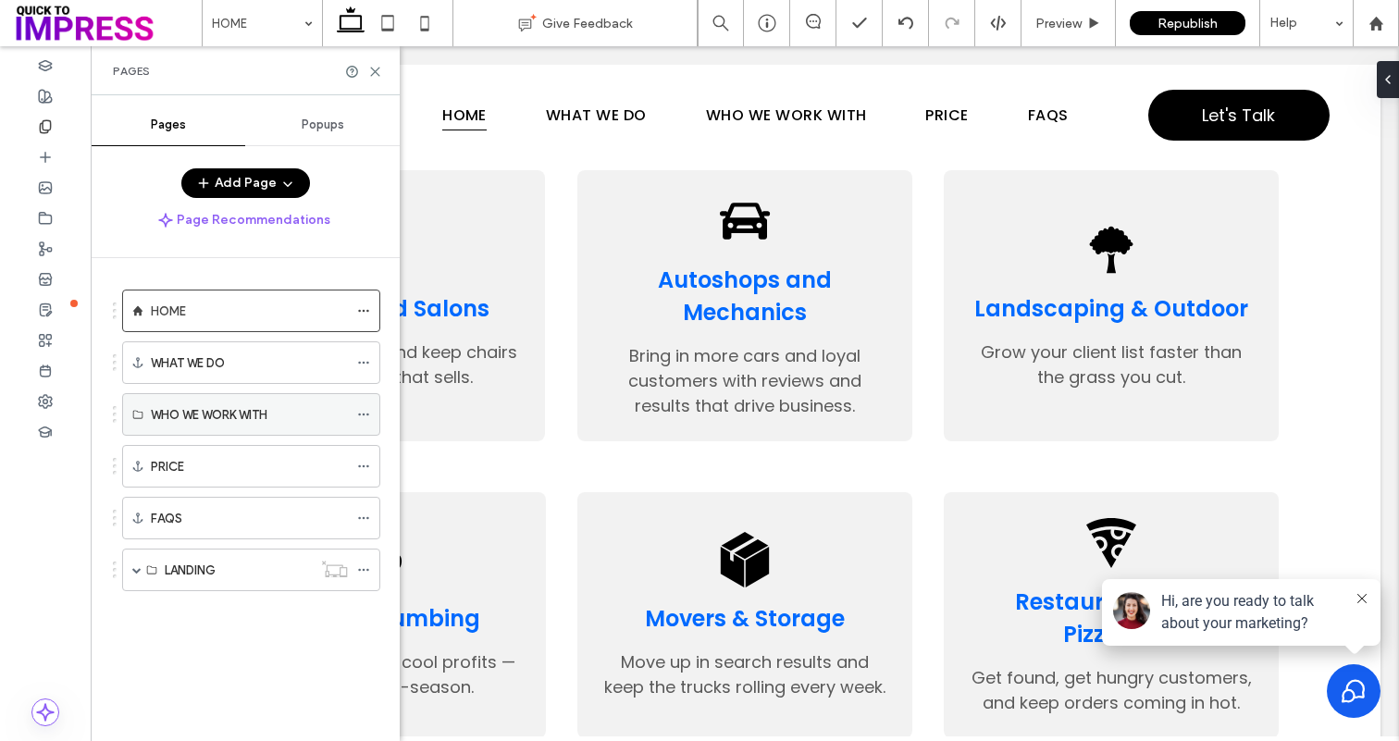
click at [262, 413] on label "WHO WE WORK WITH" at bounding box center [209, 415] width 117 height 32
click at [249, 196] on button "Add Page" at bounding box center [245, 183] width 129 height 30
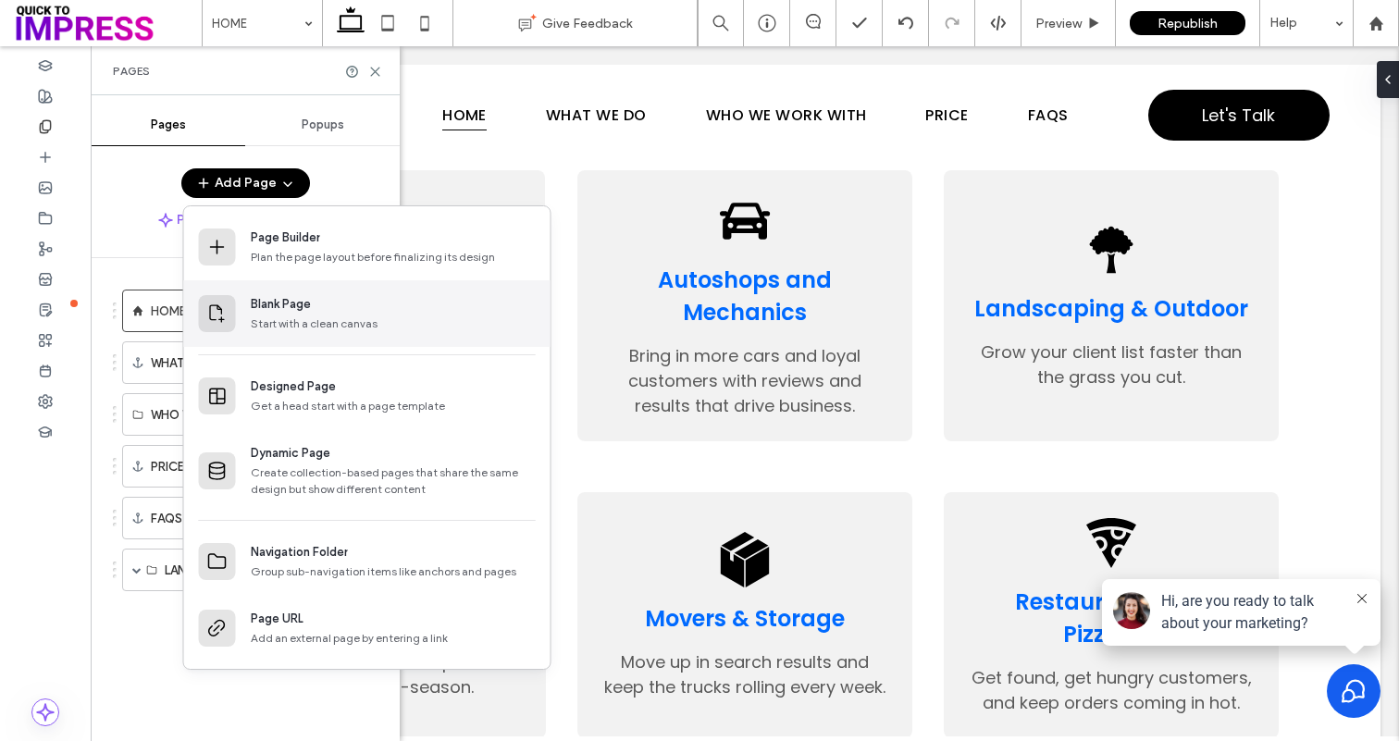
click at [339, 315] on div "Blank Page Start with a clean canvas" at bounding box center [393, 313] width 285 height 37
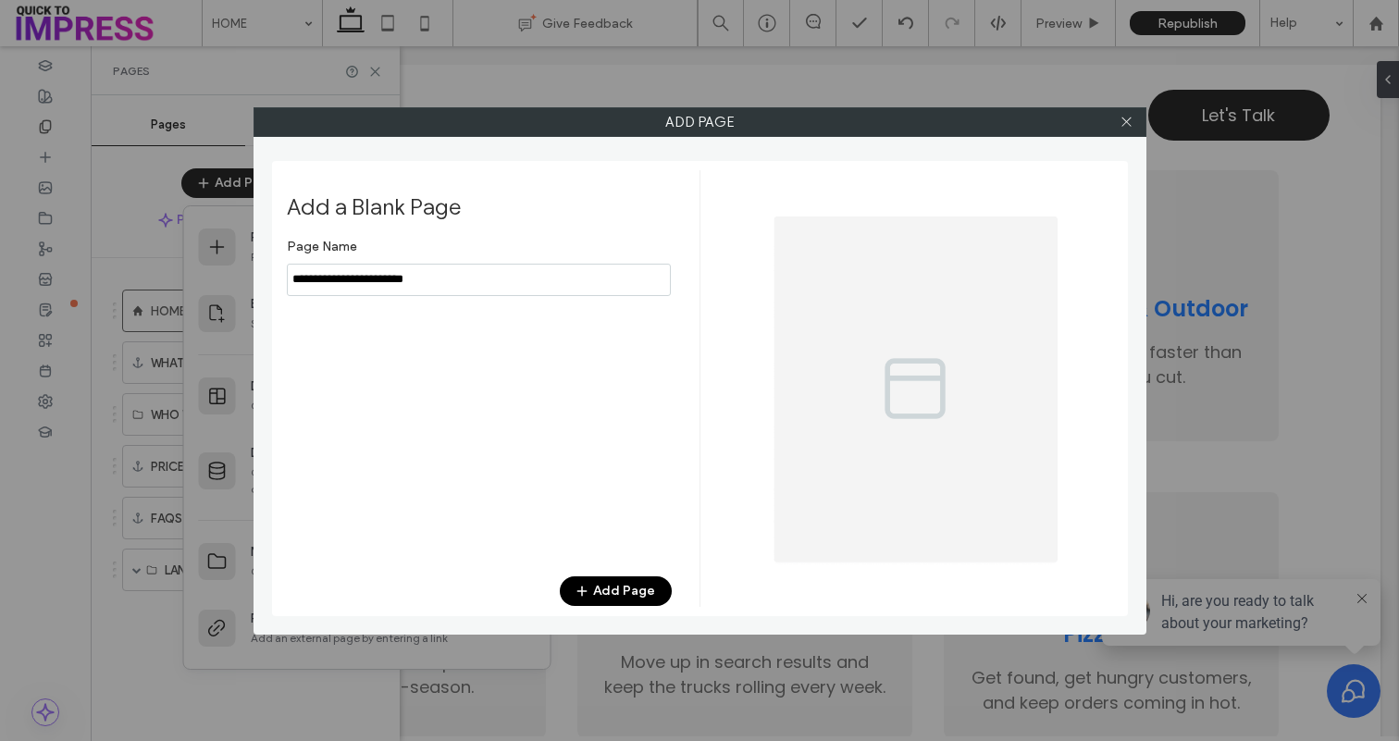
type input "**********"
click at [631, 590] on button "Add Page" at bounding box center [616, 592] width 112 height 30
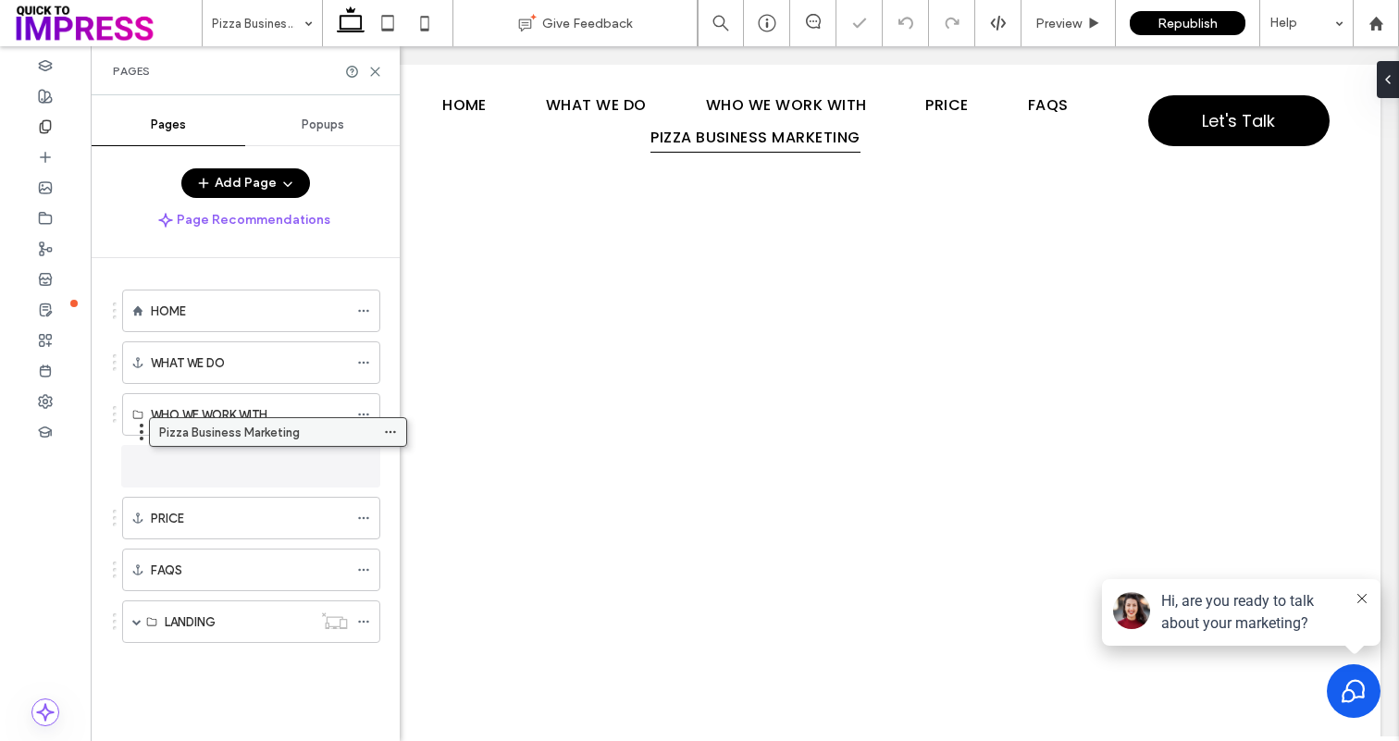
drag, startPoint x: 210, startPoint y: 626, endPoint x: 237, endPoint y: 443, distance: 184.3
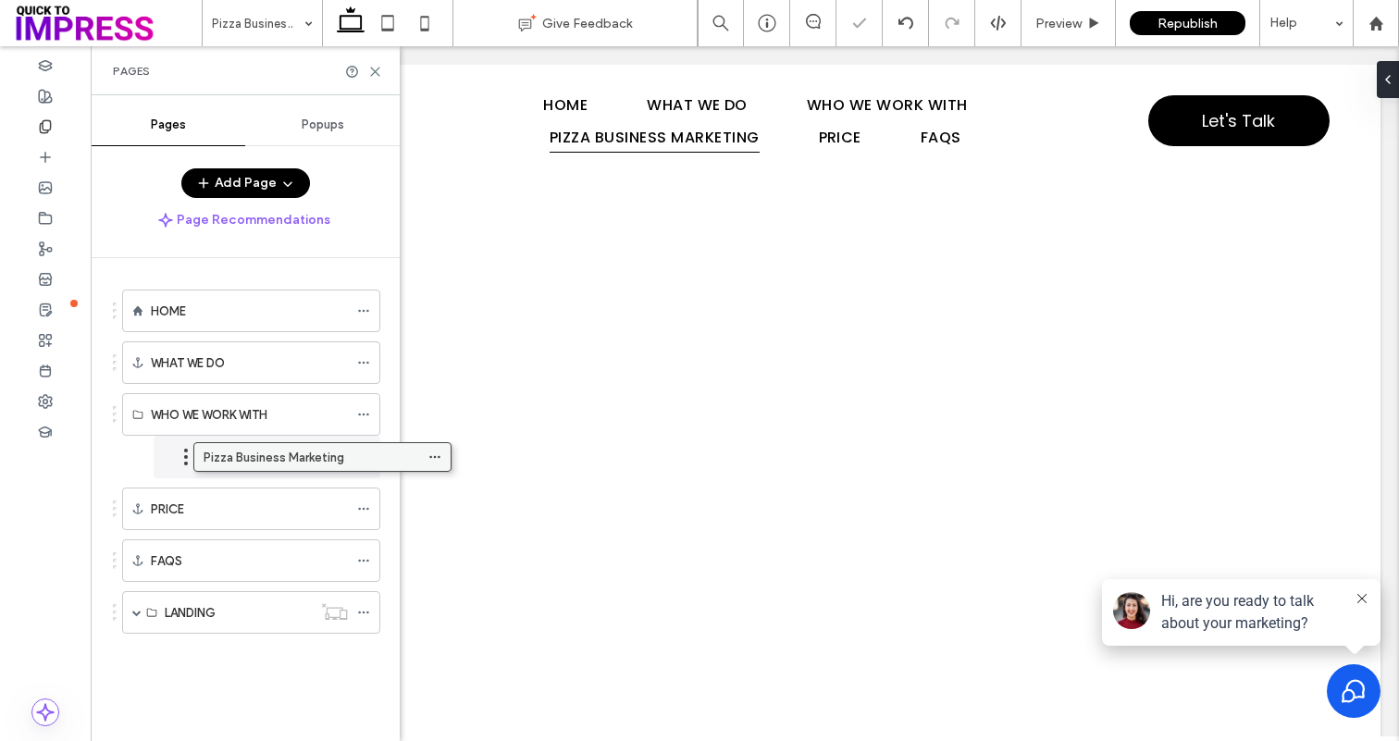
drag, startPoint x: 257, startPoint y: 463, endPoint x: 329, endPoint y: 460, distance: 71.3
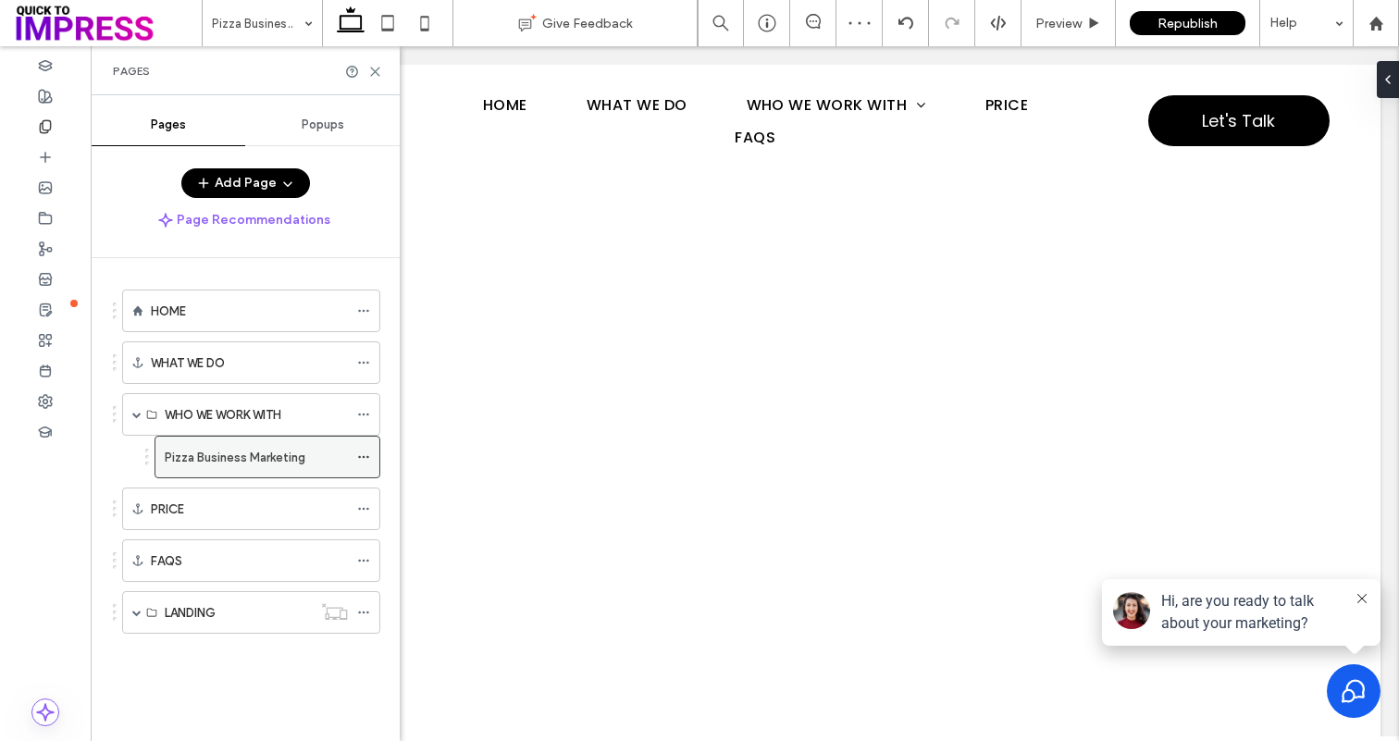
click at [362, 458] on icon at bounding box center [363, 457] width 13 height 13
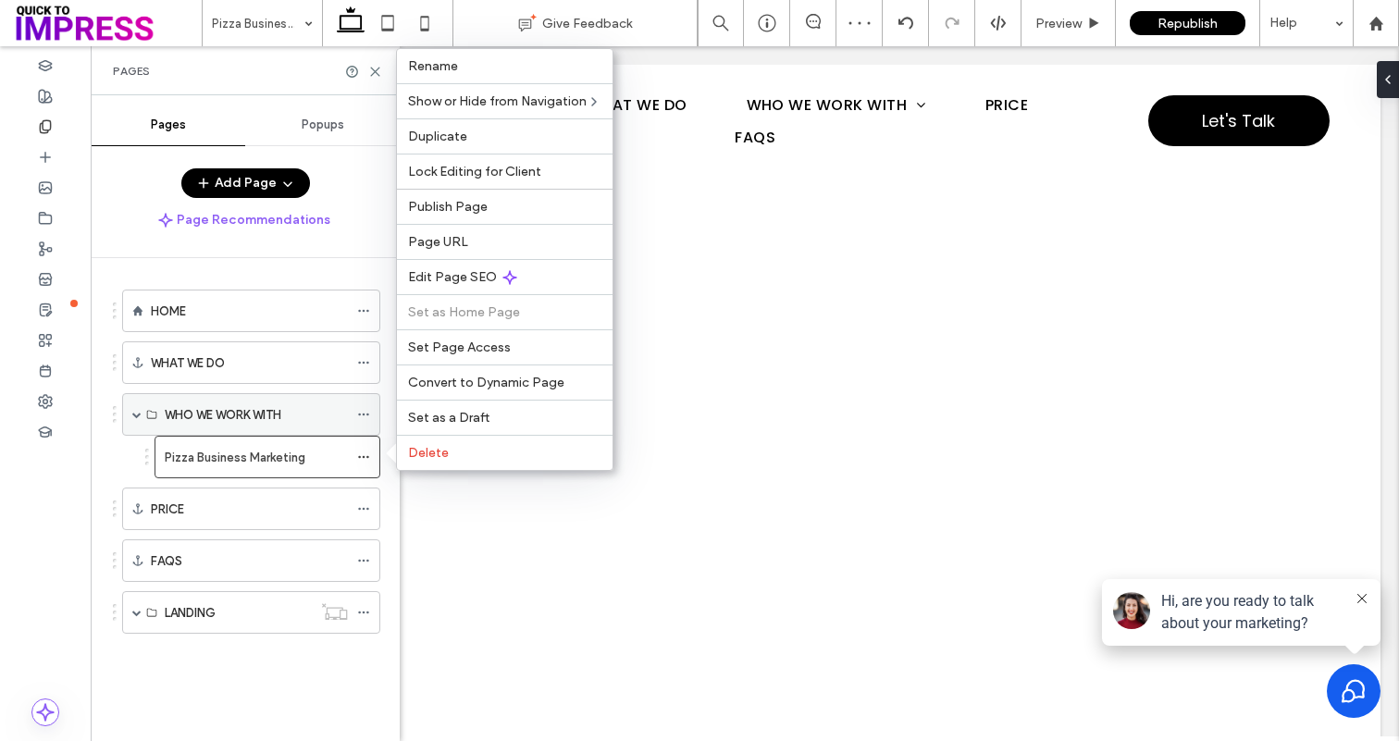
click at [257, 414] on label "WHO WE WORK WITH" at bounding box center [223, 415] width 117 height 32
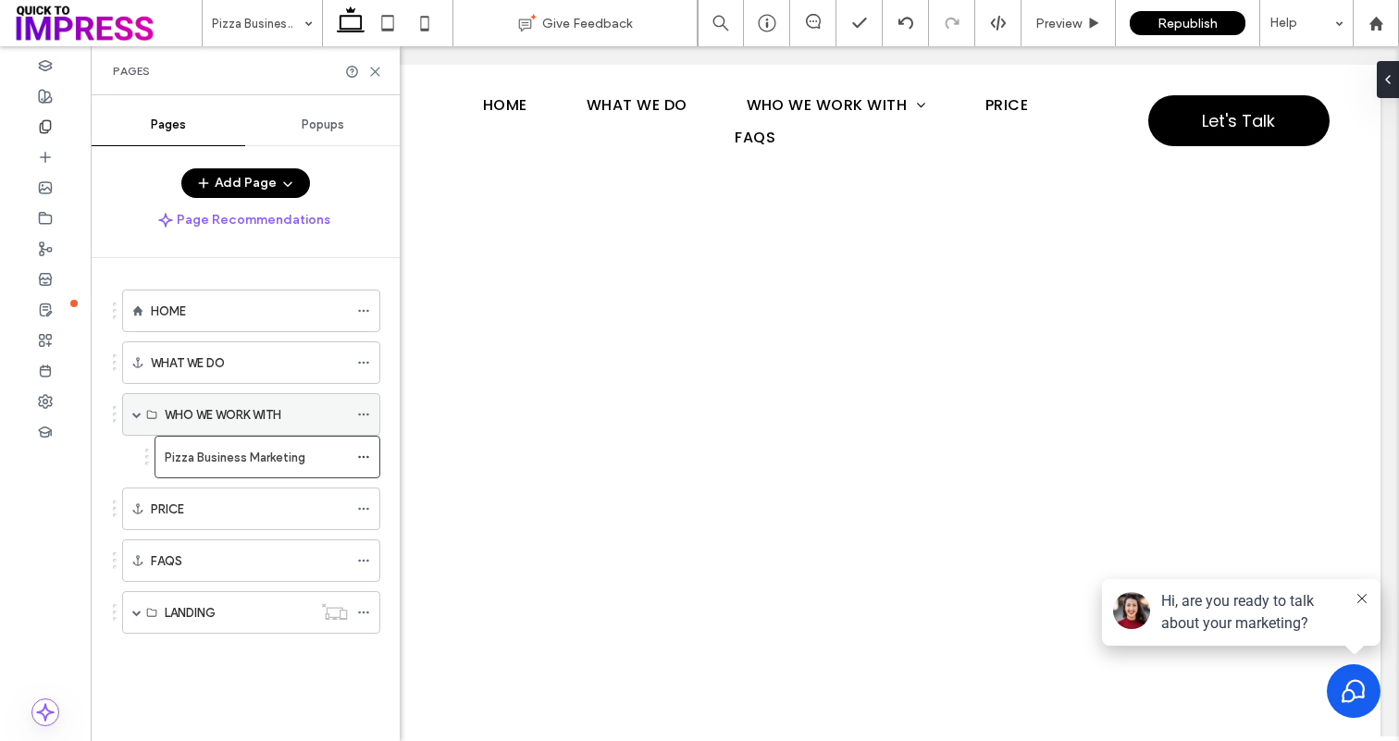
click at [365, 416] on icon at bounding box center [363, 414] width 13 height 13
click at [300, 457] on label "Pizza Business Marketing" at bounding box center [235, 457] width 141 height 32
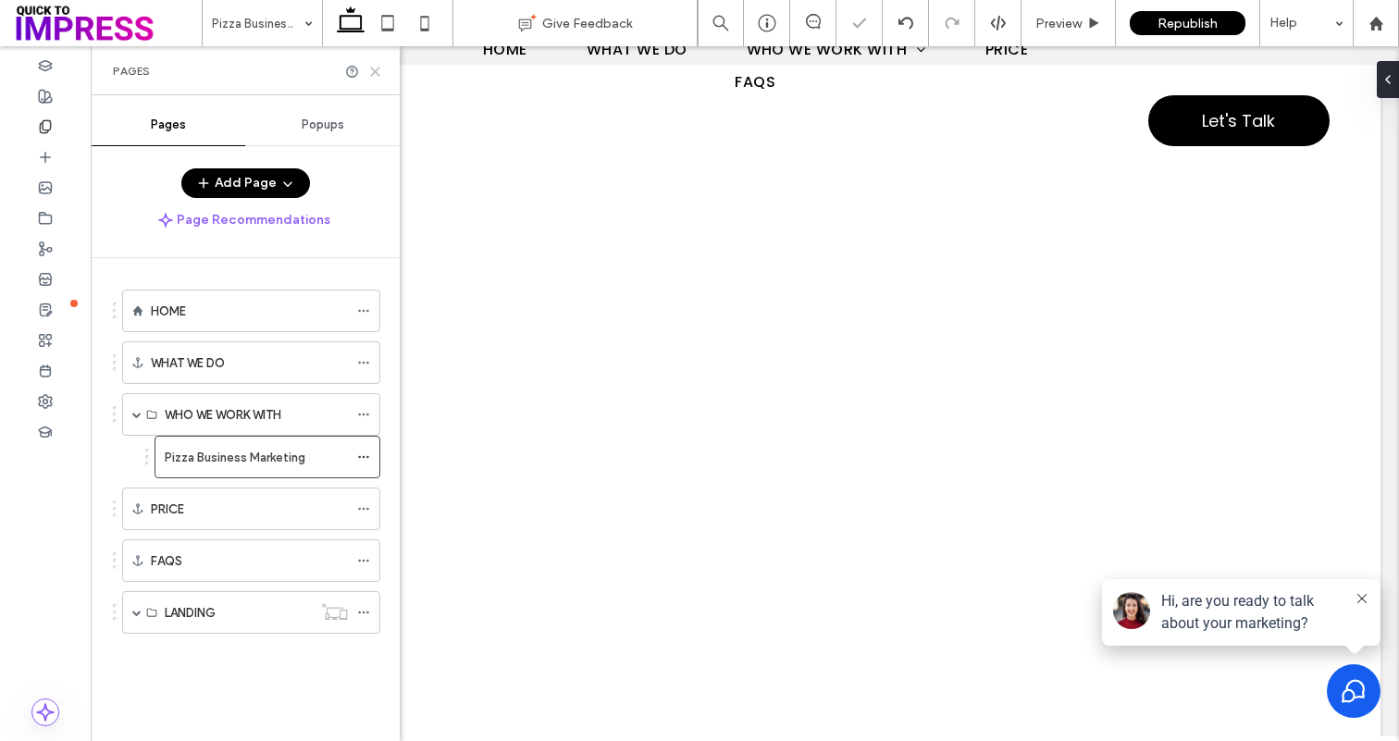
click at [379, 71] on icon at bounding box center [375, 72] width 14 height 14
